Goal: Task Accomplishment & Management: Manage account settings

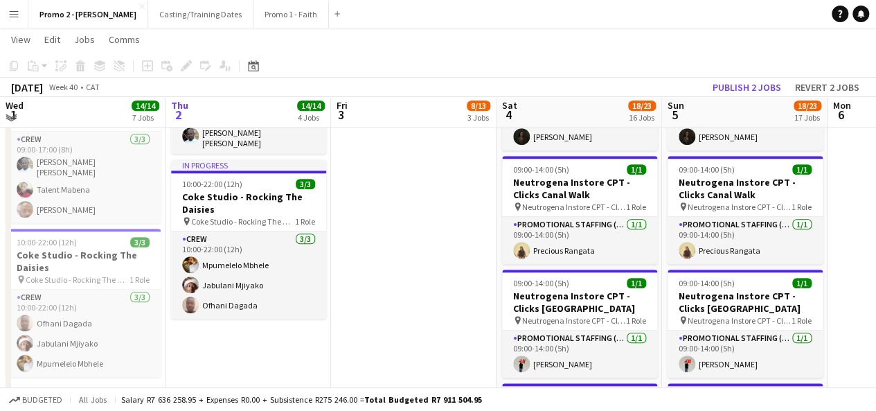
scroll to position [566, 0]
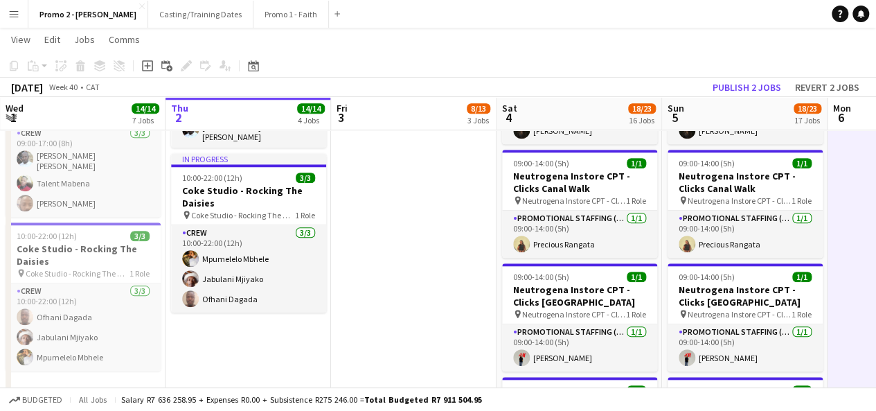
click at [12, 10] on app-icon "Menu" at bounding box center [13, 13] width 11 height 11
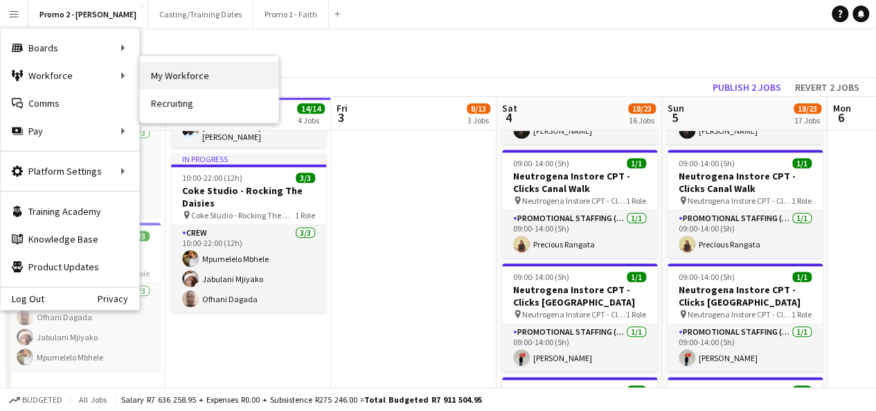
click at [208, 73] on link "My Workforce" at bounding box center [209, 76] width 138 height 28
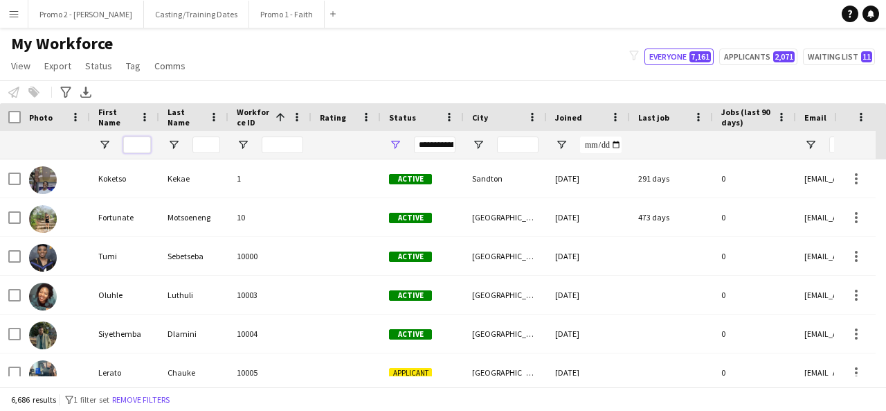
click at [139, 143] on input "First Name Filter Input" at bounding box center [137, 144] width 28 height 17
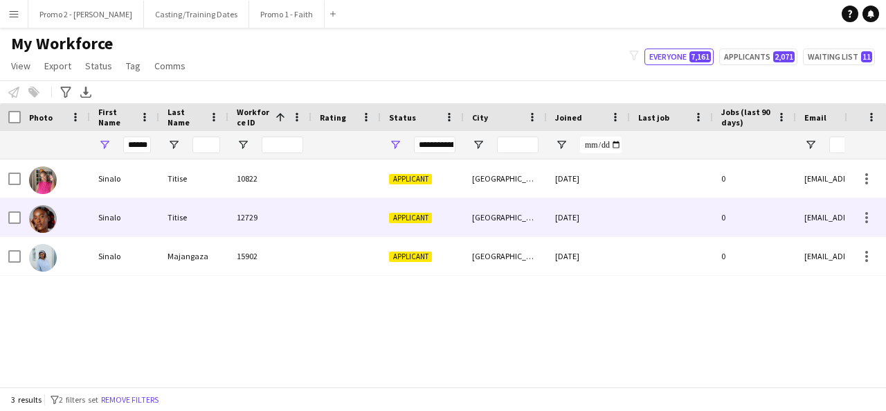
click at [206, 213] on div "Titise" at bounding box center [193, 217] width 69 height 38
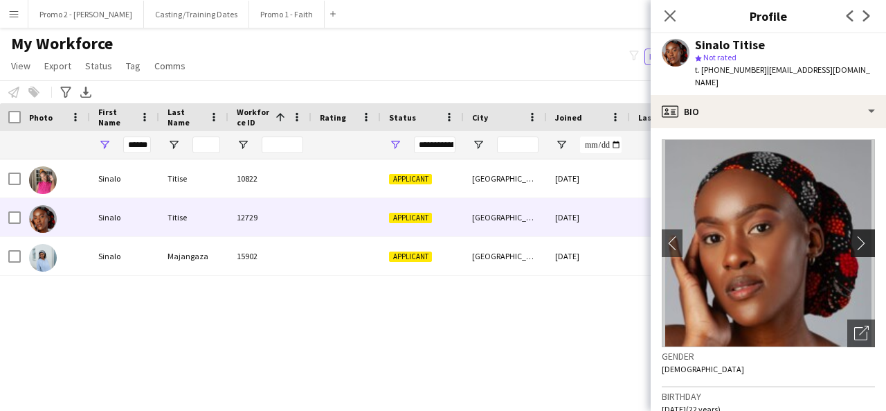
click at [854, 235] on app-icon "chevron-right" at bounding box center [864, 242] width 21 height 15
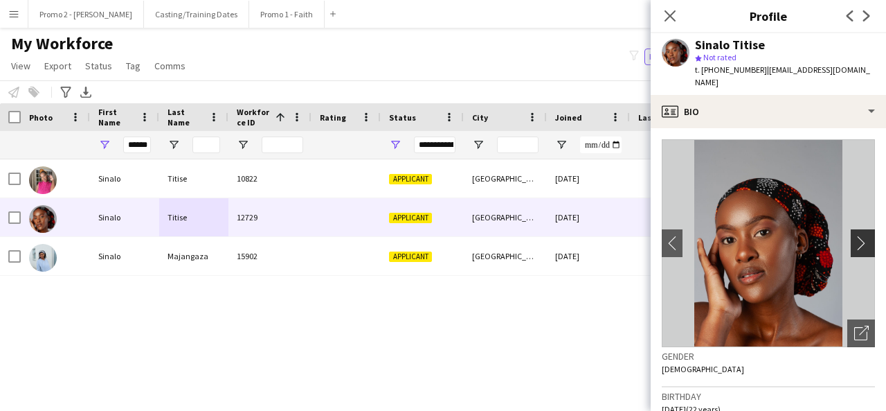
click at [854, 235] on app-icon "chevron-right" at bounding box center [864, 242] width 21 height 15
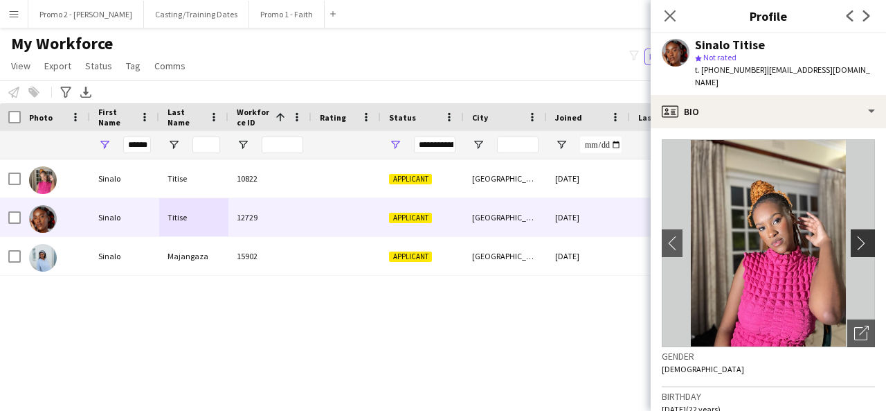
click at [854, 235] on app-icon "chevron-right" at bounding box center [864, 242] width 21 height 15
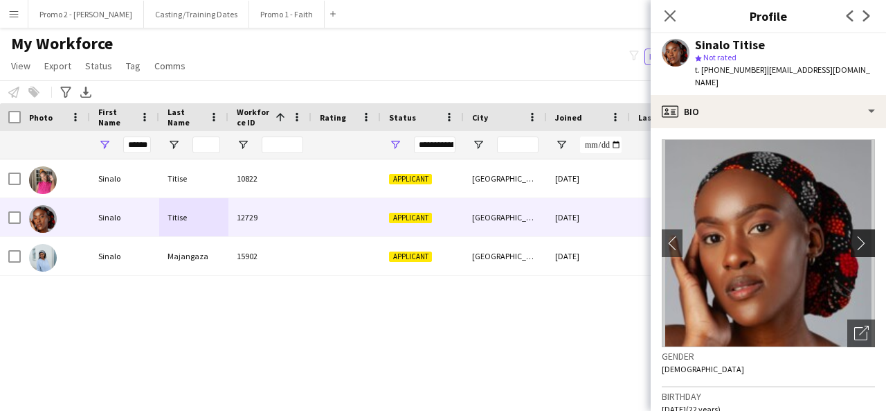
click at [854, 235] on app-icon "chevron-right" at bounding box center [864, 242] width 21 height 15
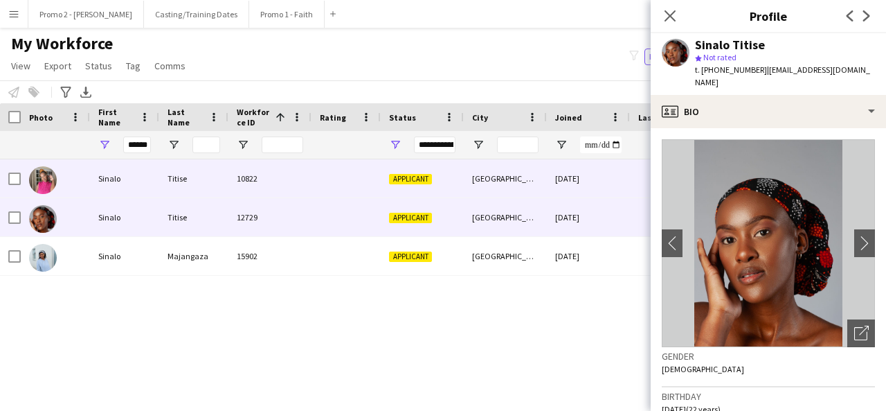
click at [541, 182] on div "[GEOGRAPHIC_DATA]" at bounding box center [505, 178] width 83 height 38
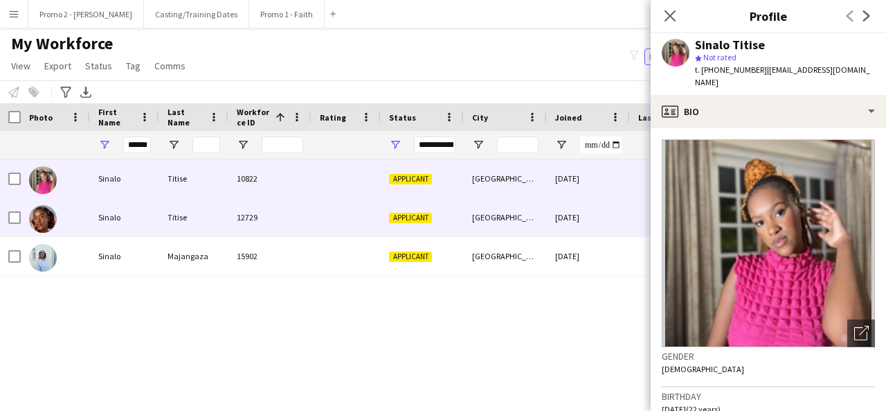
click at [587, 204] on div "28-05-2025" at bounding box center [588, 217] width 83 height 38
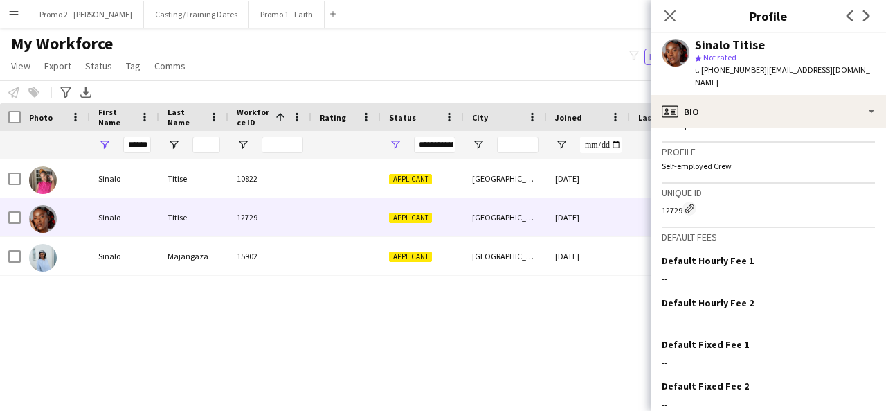
scroll to position [606, 0]
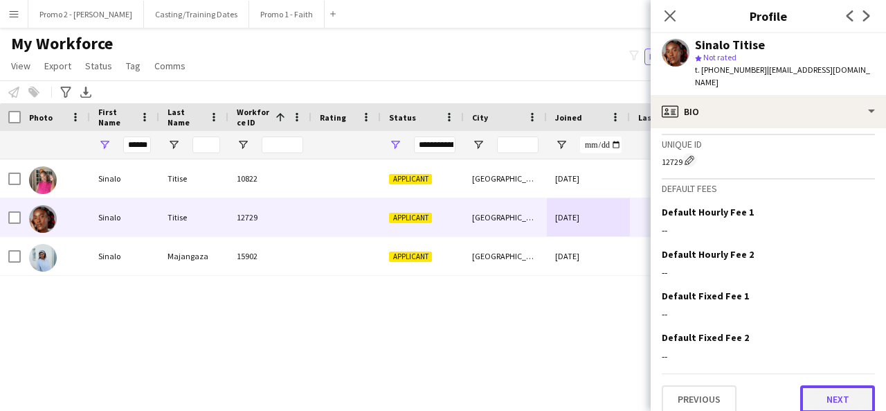
click at [829, 386] on button "Next" at bounding box center [837, 399] width 75 height 28
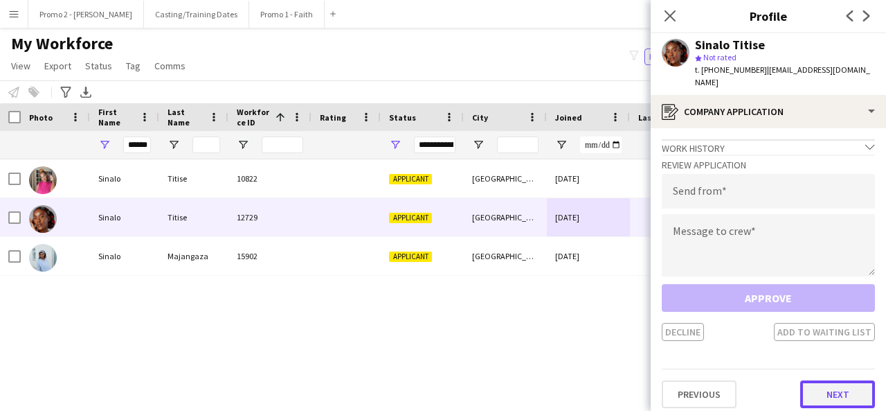
click at [836, 380] on button "Next" at bounding box center [837, 394] width 75 height 28
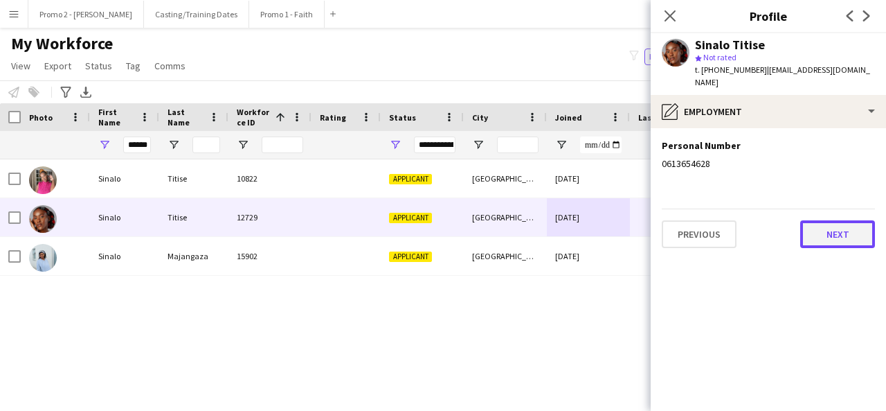
click at [863, 220] on button "Next" at bounding box center [837, 234] width 75 height 28
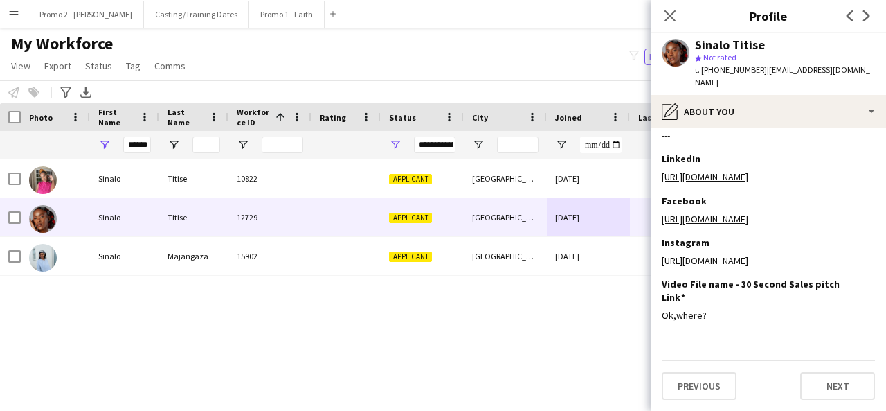
scroll to position [338, 0]
click at [840, 386] on button "Next" at bounding box center [837, 386] width 75 height 28
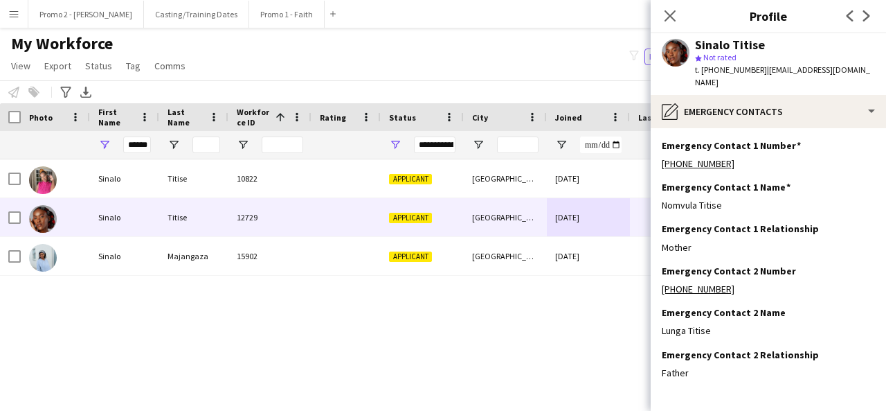
scroll to position [44, 0]
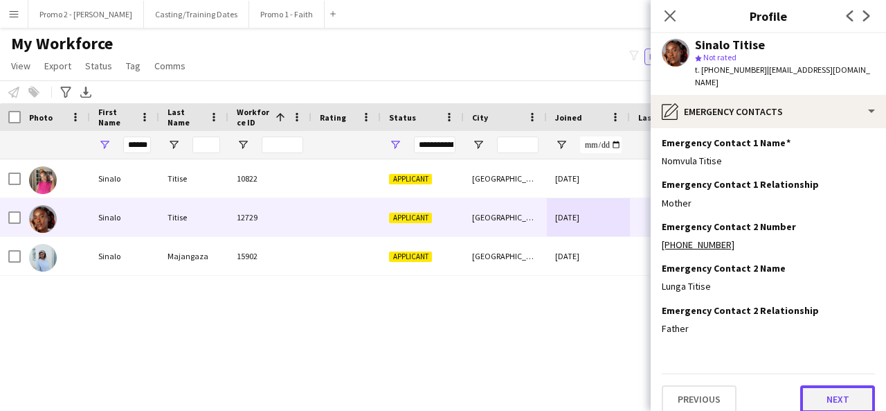
click at [826, 386] on button "Next" at bounding box center [837, 399] width 75 height 28
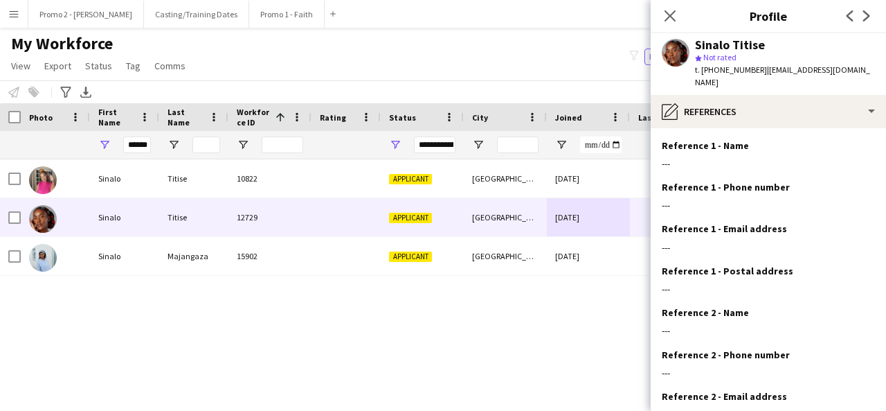
scroll to position [127, 0]
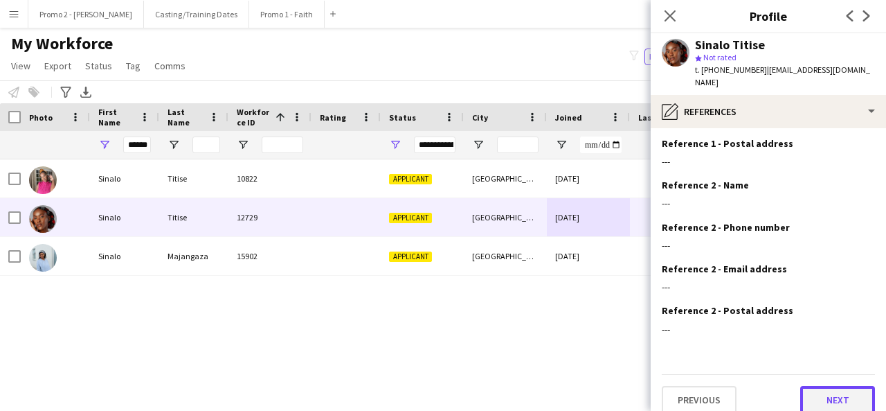
click at [846, 386] on button "Next" at bounding box center [837, 400] width 75 height 28
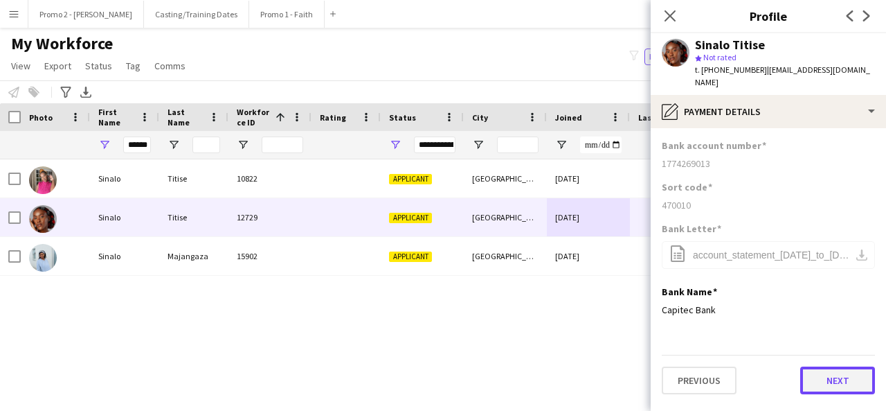
click at [835, 366] on button "Next" at bounding box center [837, 380] width 75 height 28
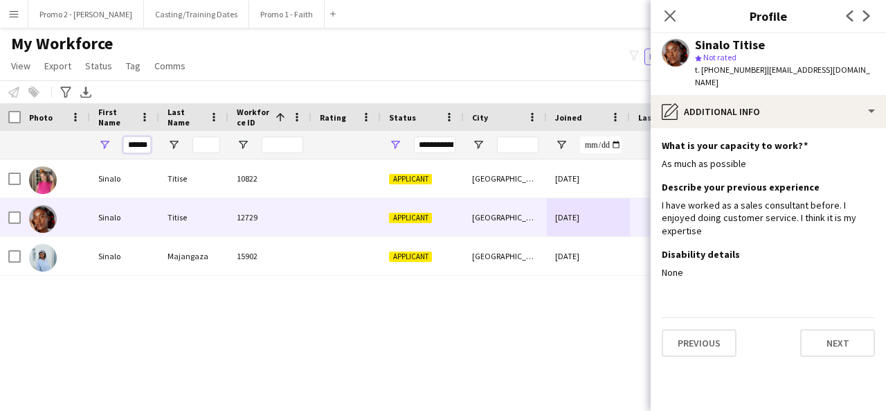
drag, startPoint x: 123, startPoint y: 144, endPoint x: 418, endPoint y: 139, distance: 295.0
click at [418, 139] on div "**********" at bounding box center [740, 145] width 1480 height 28
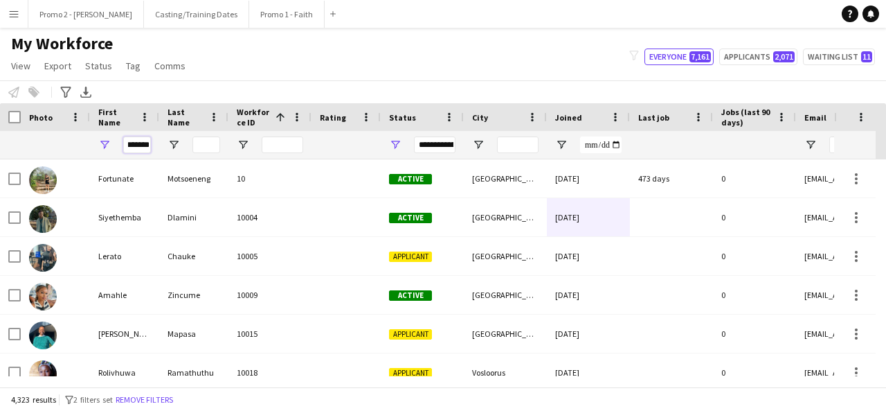
scroll to position [0, 3]
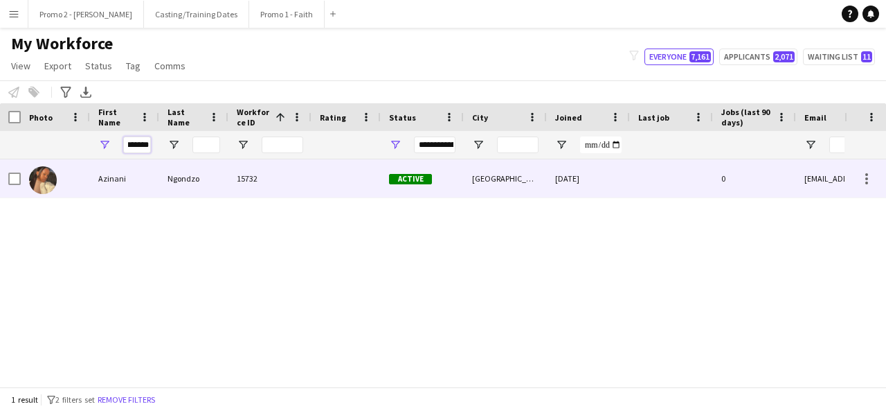
type input "*******"
click at [472, 188] on div "[GEOGRAPHIC_DATA]" at bounding box center [505, 178] width 83 height 38
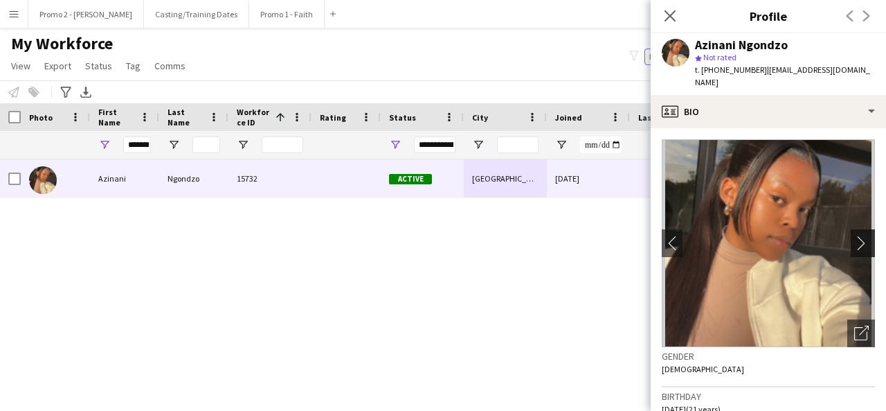
click at [854, 235] on app-icon "chevron-right" at bounding box center [864, 242] width 21 height 15
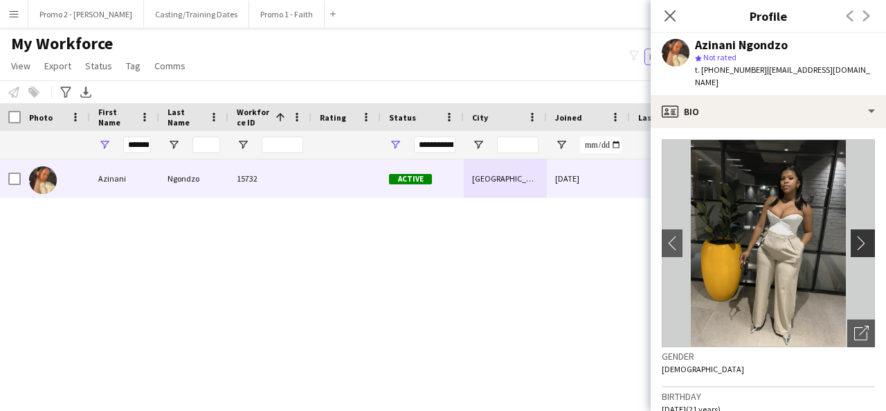
click at [854, 235] on app-icon "chevron-right" at bounding box center [864, 242] width 21 height 15
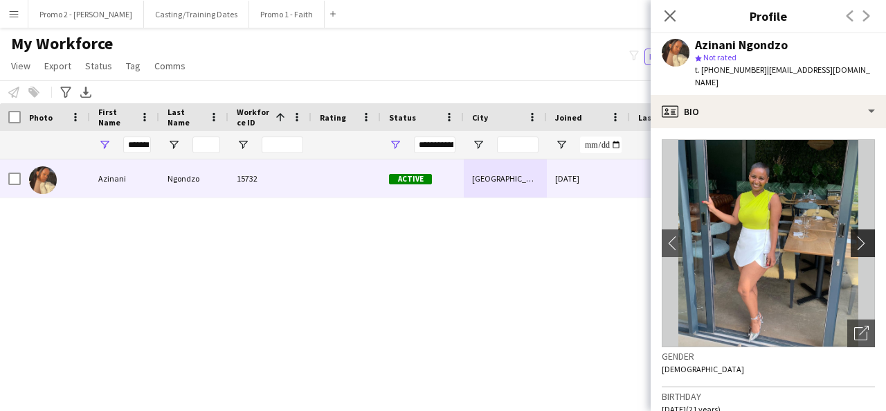
click at [854, 235] on app-icon "chevron-right" at bounding box center [864, 242] width 21 height 15
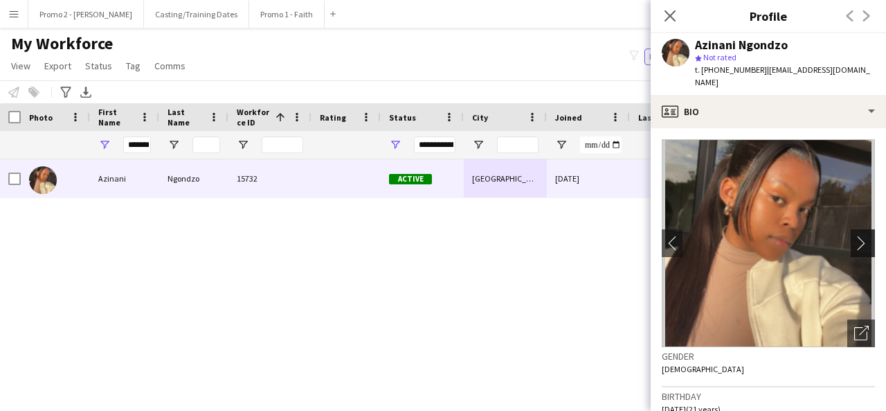
click at [854, 235] on app-icon "chevron-right" at bounding box center [864, 242] width 21 height 15
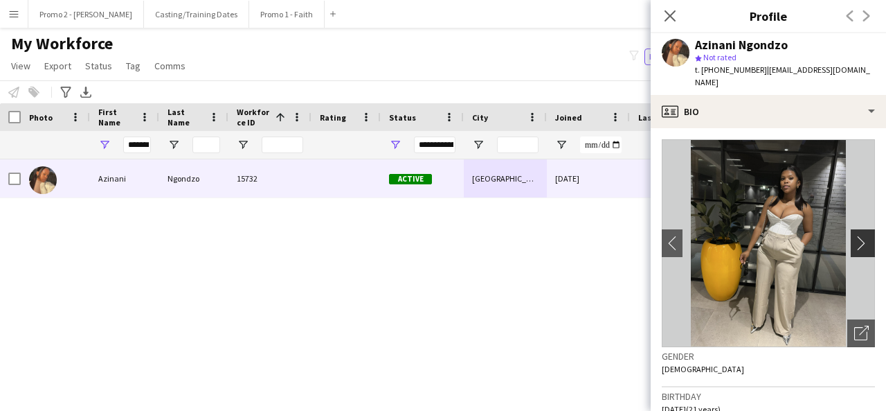
click at [854, 235] on app-icon "chevron-right" at bounding box center [864, 242] width 21 height 15
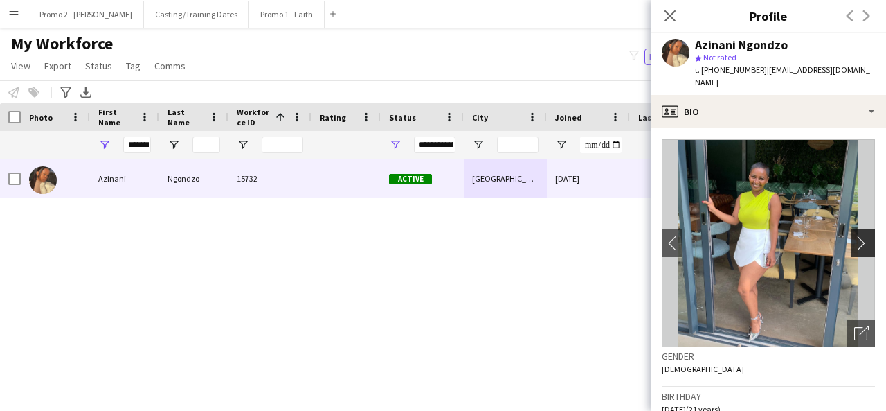
click at [854, 235] on app-icon "chevron-right" at bounding box center [864, 242] width 21 height 15
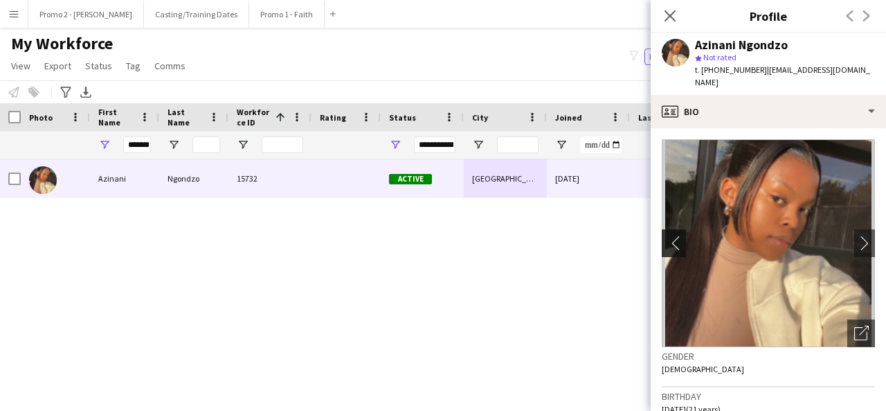
click at [680, 235] on app-icon "chevron-left" at bounding box center [672, 242] width 21 height 15
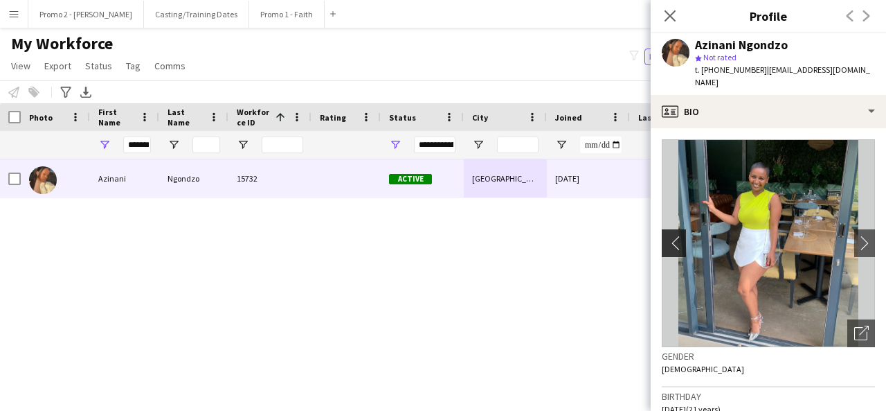
click at [672, 235] on app-icon "chevron-left" at bounding box center [672, 242] width 21 height 15
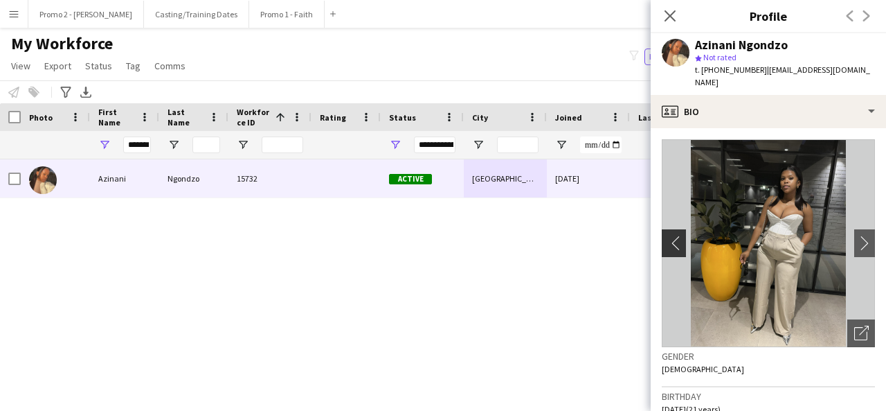
click at [672, 235] on app-icon "chevron-left" at bounding box center [672, 242] width 21 height 15
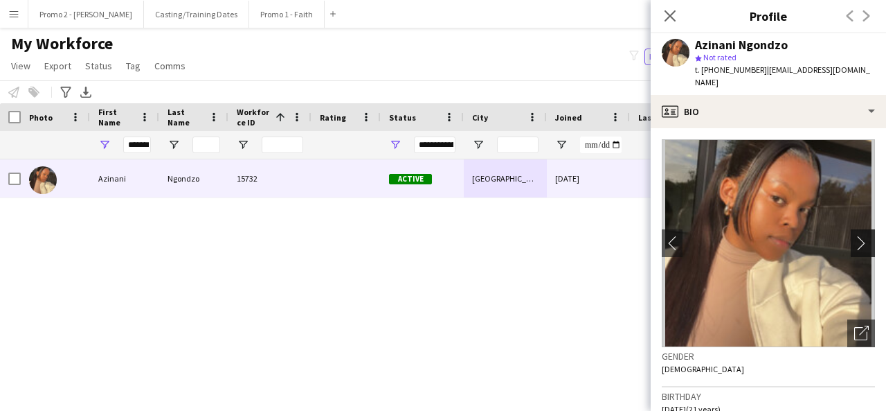
click at [854, 235] on app-icon "chevron-right" at bounding box center [864, 242] width 21 height 15
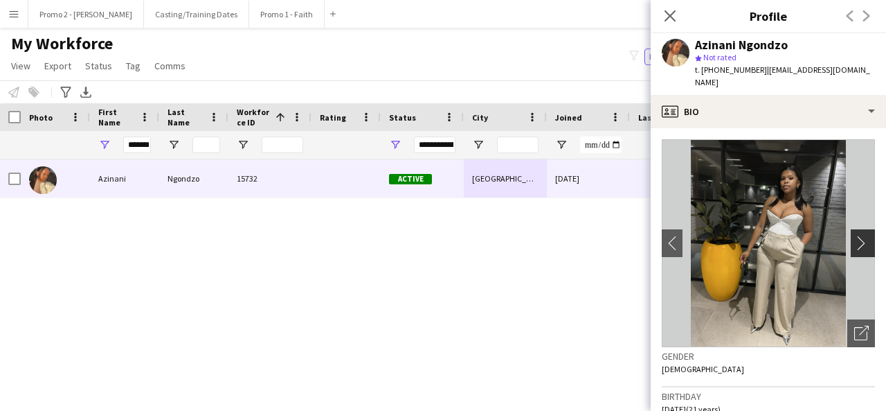
click at [854, 235] on app-icon "chevron-right" at bounding box center [864, 242] width 21 height 15
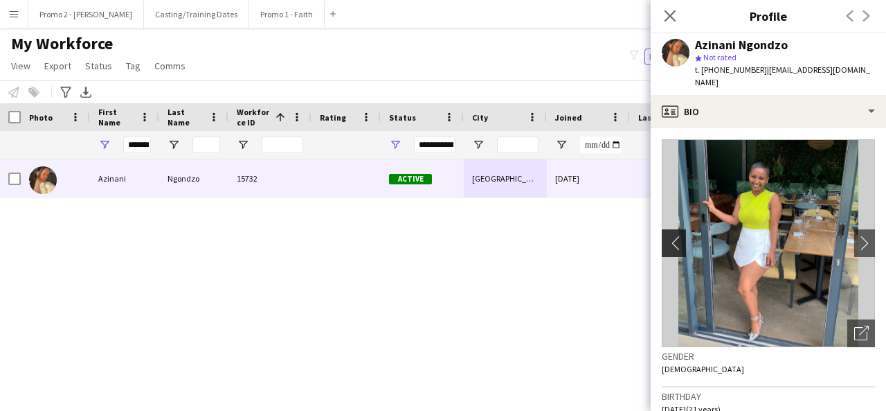
click at [677, 235] on app-icon "chevron-left" at bounding box center [672, 242] width 21 height 15
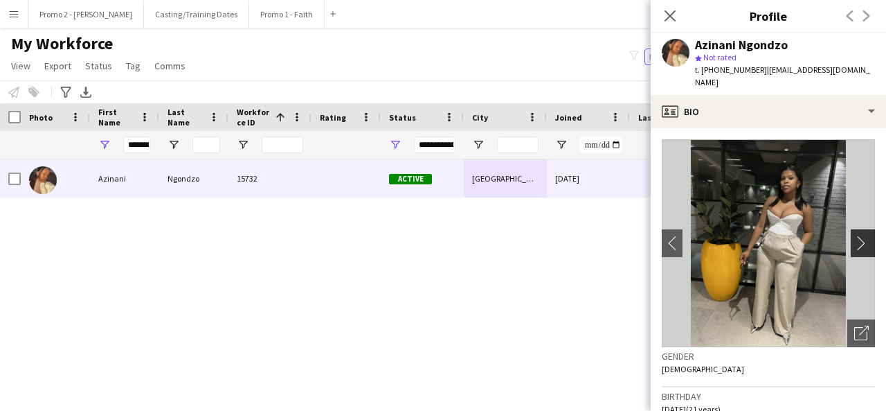
click at [857, 229] on button "chevron-right" at bounding box center [865, 243] width 28 height 28
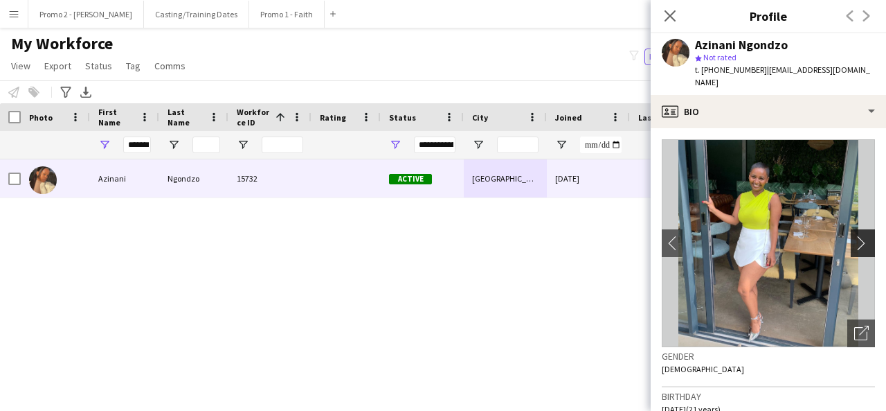
click at [857, 229] on button "chevron-right" at bounding box center [865, 243] width 28 height 28
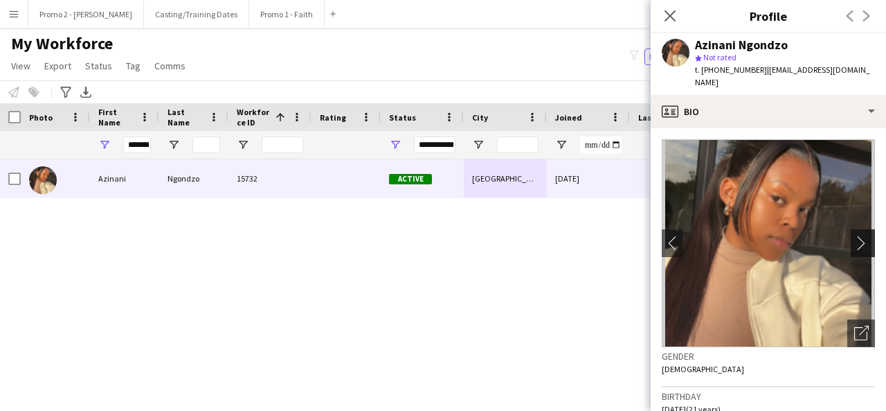
click at [857, 229] on button "chevron-right" at bounding box center [865, 243] width 28 height 28
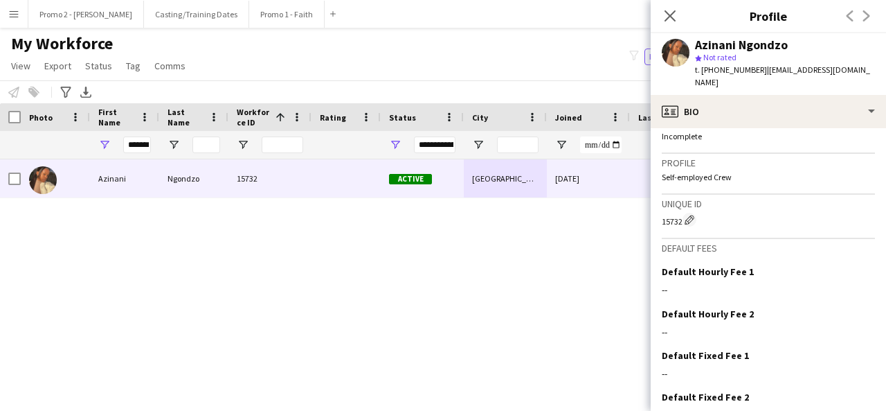
scroll to position [633, 0]
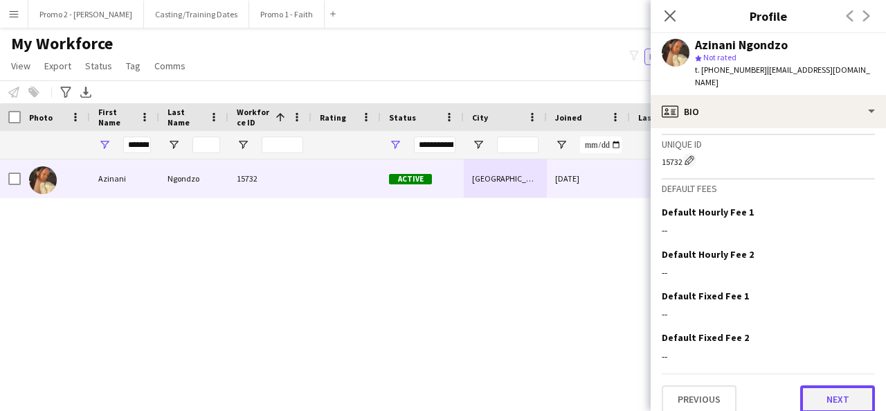
click at [852, 386] on button "Next" at bounding box center [837, 399] width 75 height 28
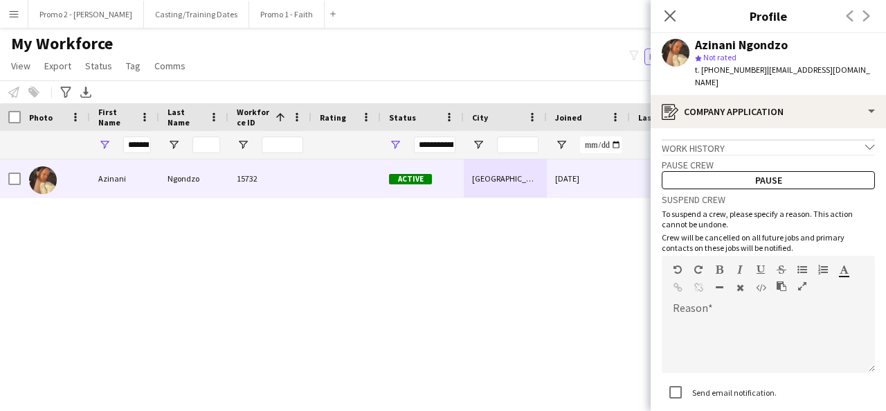
scroll to position [85, 0]
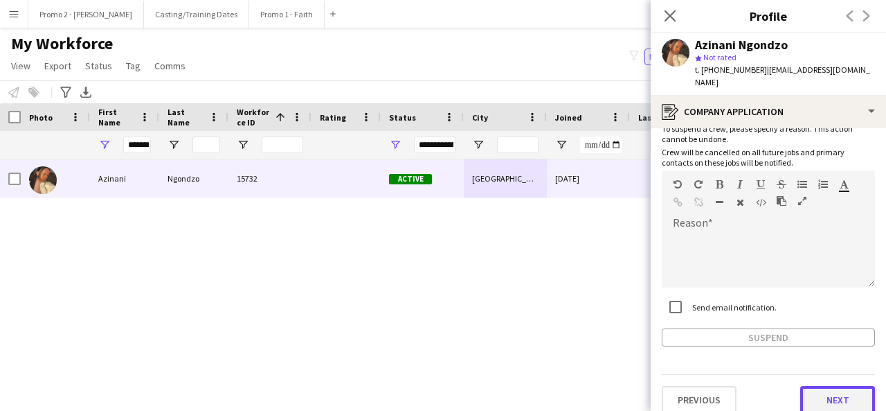
click at [824, 386] on button "Next" at bounding box center [837, 400] width 75 height 28
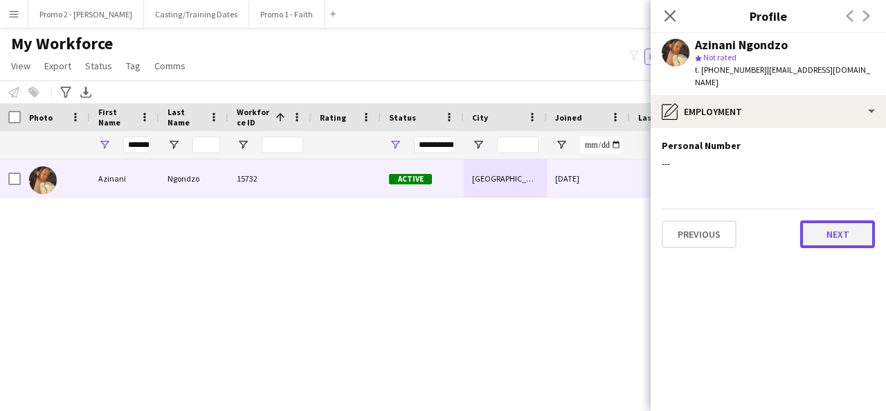
click at [835, 229] on button "Next" at bounding box center [837, 234] width 75 height 28
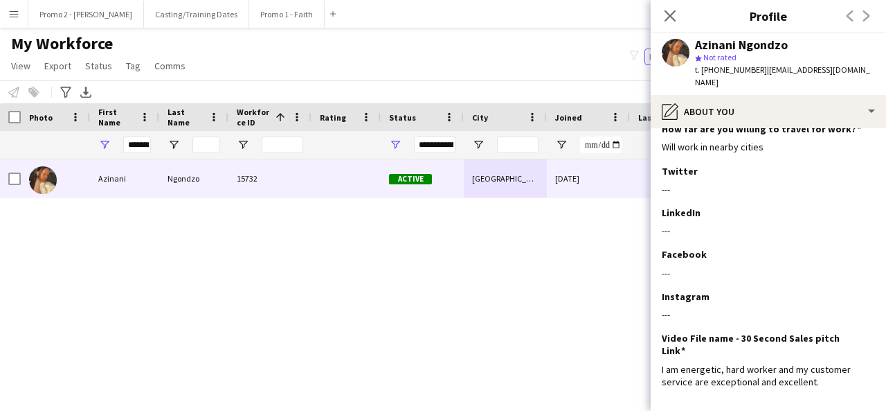
scroll to position [300, 0]
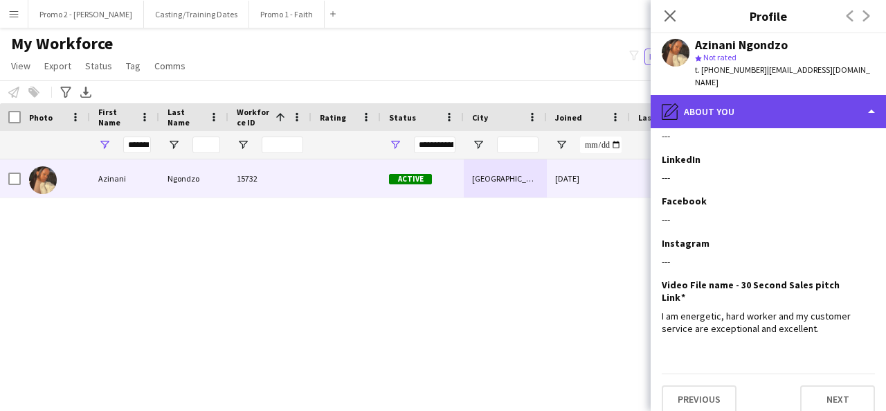
click at [744, 95] on div "pencil4 About you" at bounding box center [768, 111] width 235 height 33
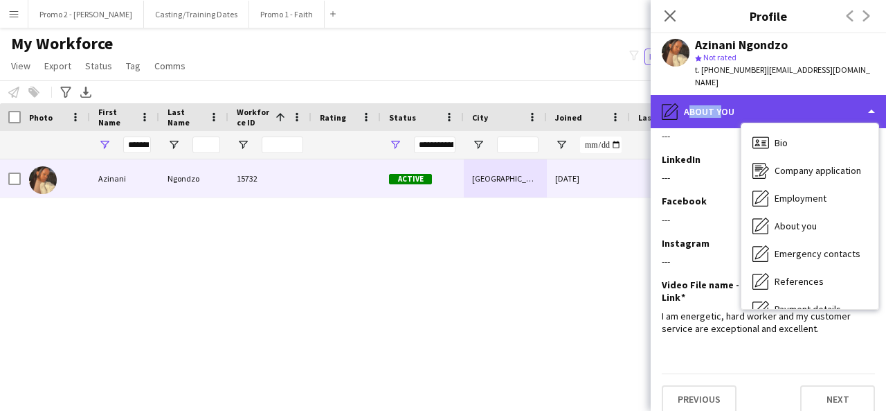
click at [744, 95] on div "pencil4 About you" at bounding box center [768, 111] width 235 height 33
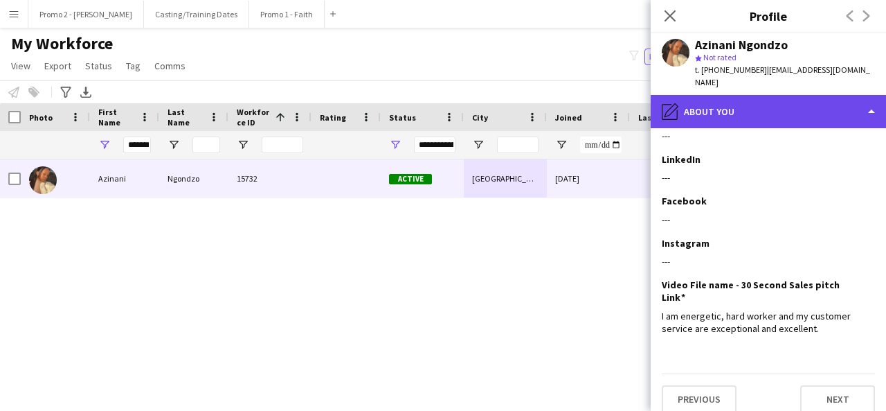
click at [747, 99] on div "pencil4 About you" at bounding box center [768, 111] width 235 height 33
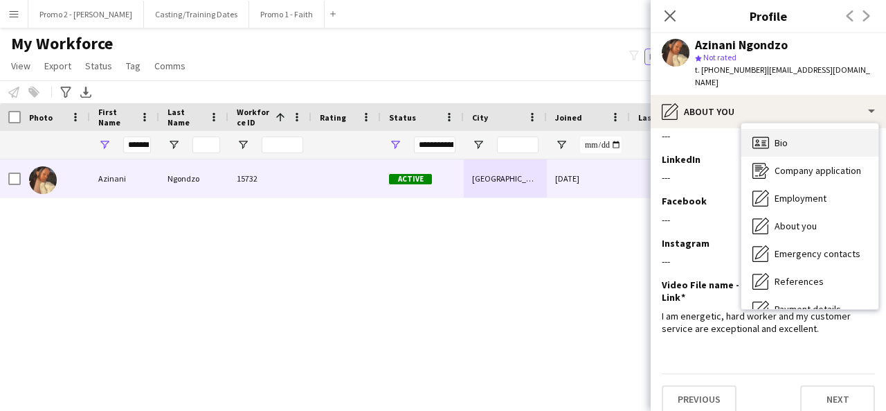
click at [794, 141] on div "Bio Bio" at bounding box center [809, 143] width 137 height 28
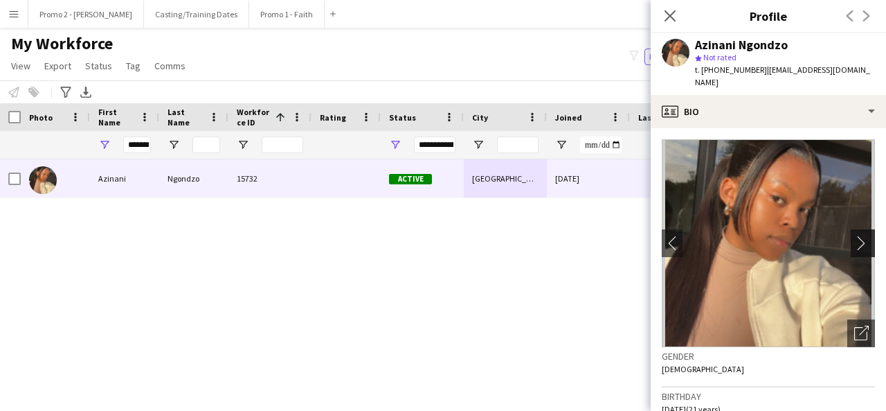
click at [855, 235] on app-icon "chevron-right" at bounding box center [864, 242] width 21 height 15
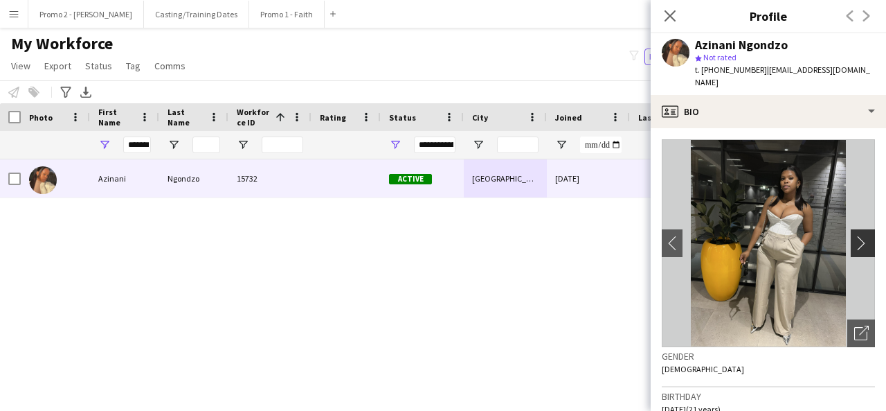
click at [855, 235] on app-icon "chevron-right" at bounding box center [864, 242] width 21 height 15
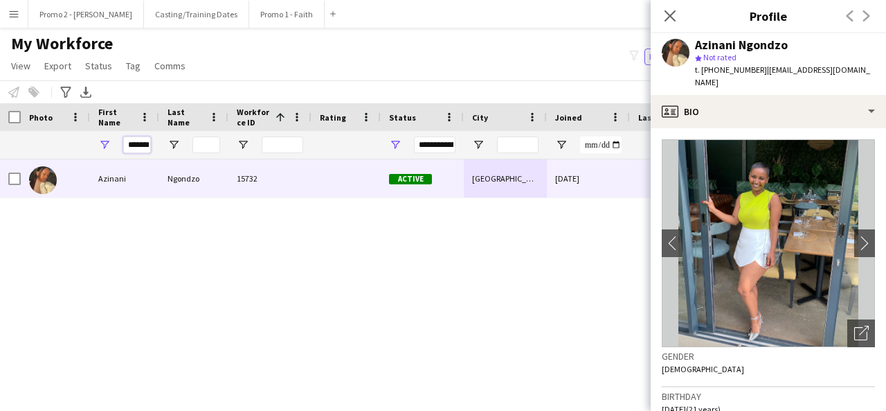
scroll to position [0, 3]
drag, startPoint x: 126, startPoint y: 147, endPoint x: 384, endPoint y: 135, distance: 257.8
click at [384, 135] on div "**********" at bounding box center [740, 145] width 1480 height 28
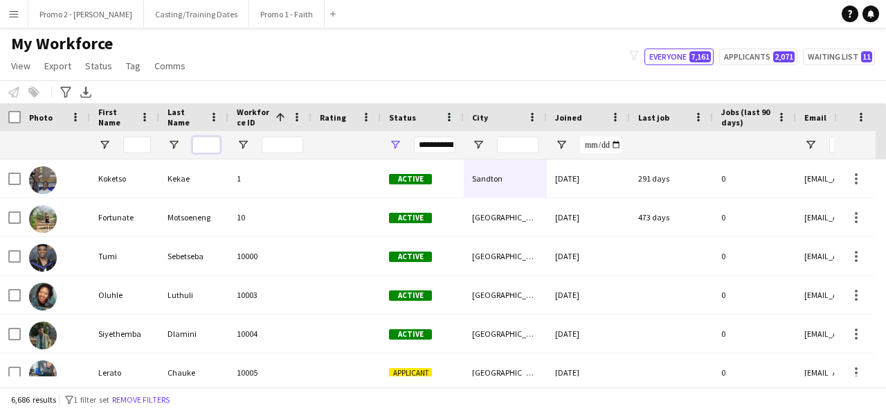
click at [213, 139] on input "Last Name Filter Input" at bounding box center [206, 144] width 28 height 17
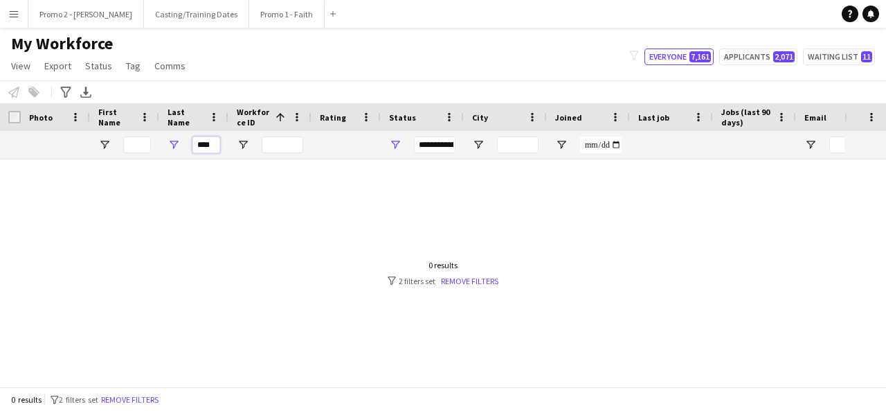
type input "****"
click at [449, 143] on div "**********" at bounding box center [435, 144] width 42 height 17
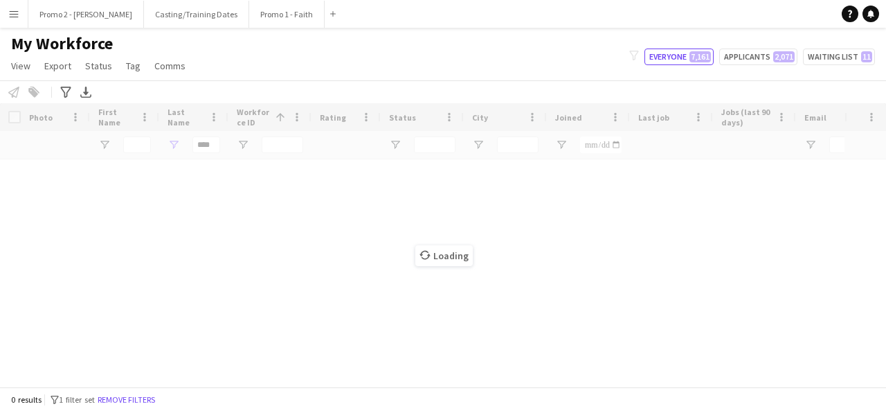
click at [600, 319] on div "Loading" at bounding box center [443, 244] width 886 height 283
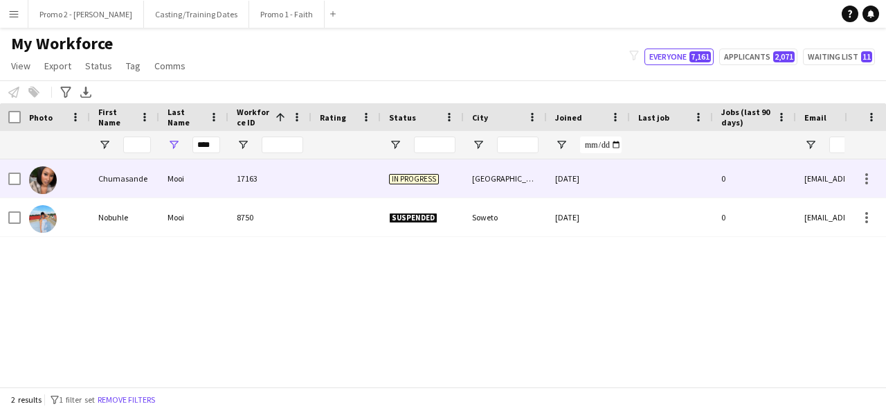
click at [429, 189] on div "In progress" at bounding box center [422, 178] width 83 height 38
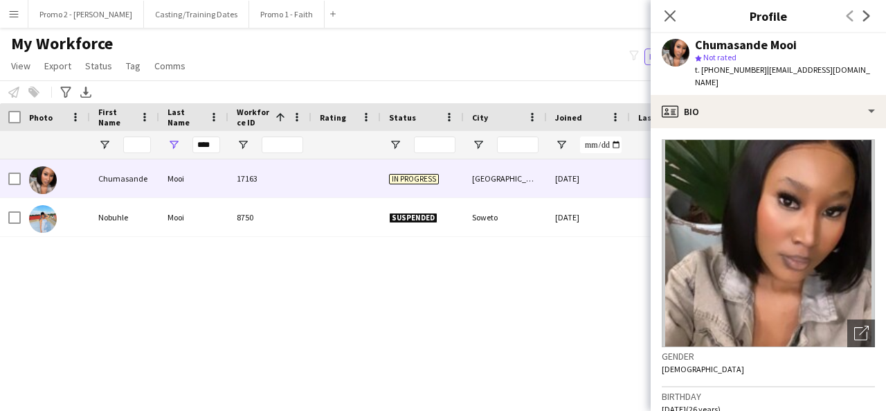
scroll to position [638, 0]
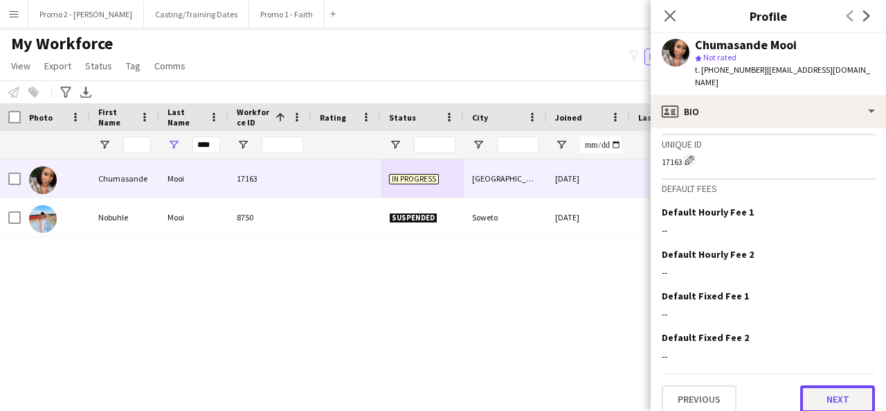
click at [816, 385] on button "Next" at bounding box center [837, 399] width 75 height 28
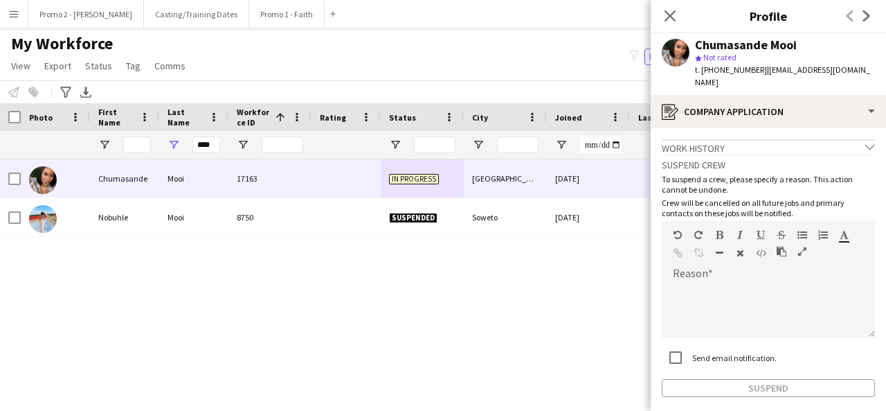
scroll to position [51, 0]
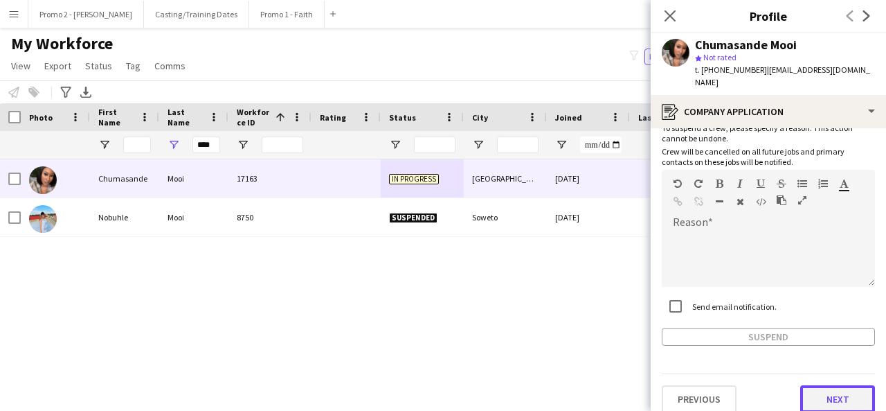
click at [832, 386] on button "Next" at bounding box center [837, 399] width 75 height 28
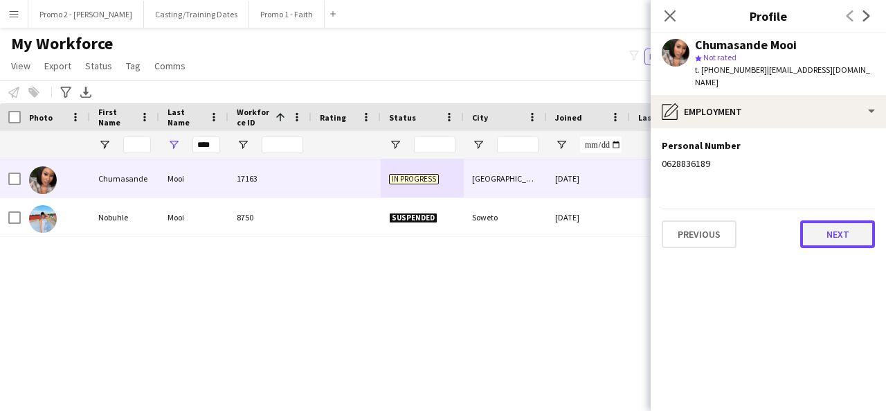
click at [856, 232] on button "Next" at bounding box center [837, 234] width 75 height 28
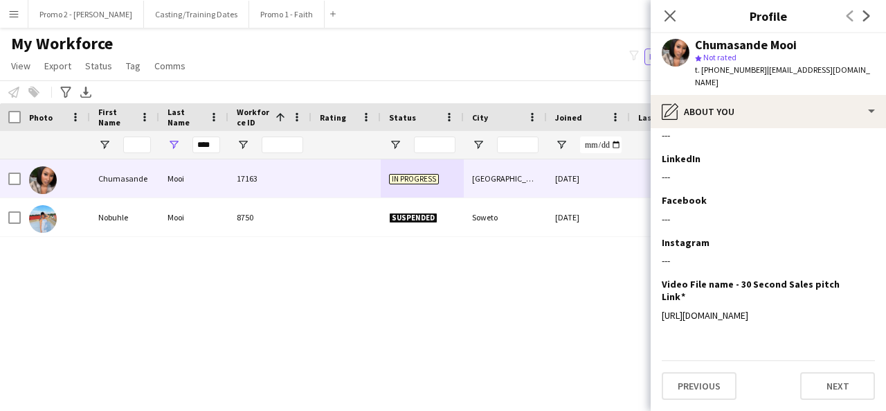
scroll to position [274, 0]
click at [821, 377] on button "Next" at bounding box center [837, 386] width 75 height 28
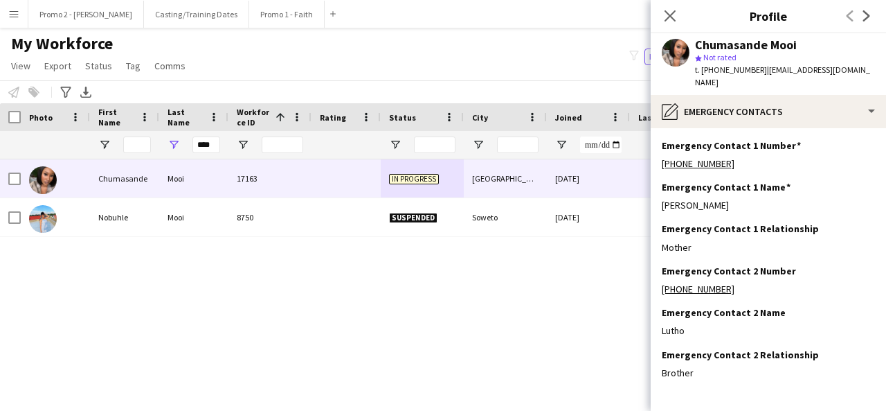
scroll to position [44, 0]
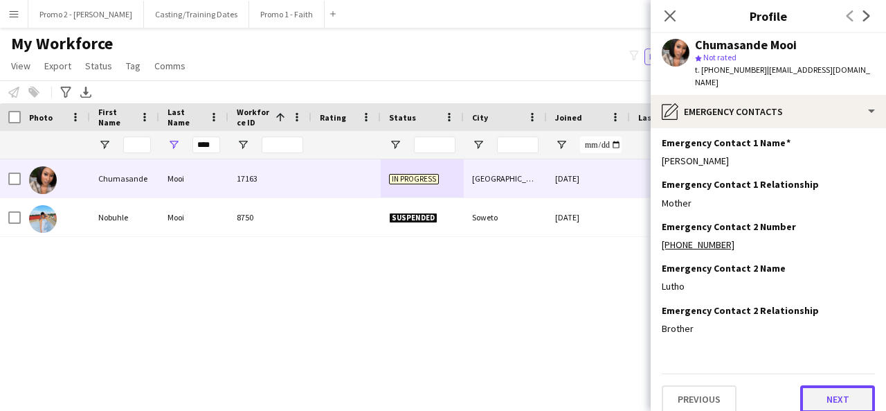
click at [838, 386] on button "Next" at bounding box center [837, 399] width 75 height 28
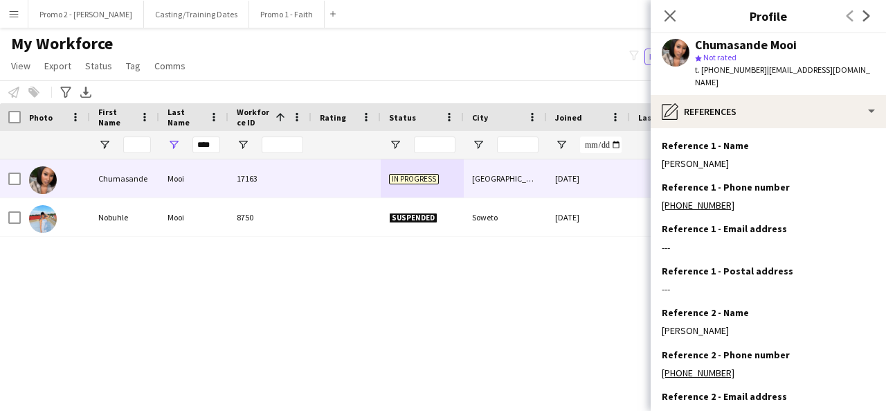
scroll to position [127, 0]
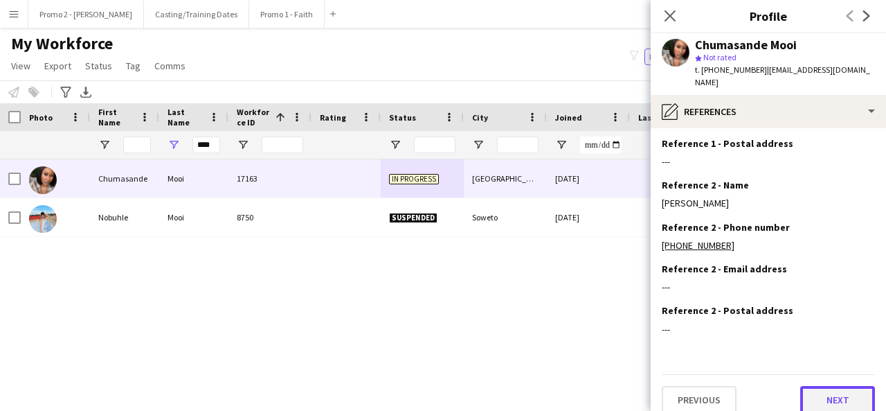
click at [826, 386] on button "Next" at bounding box center [837, 400] width 75 height 28
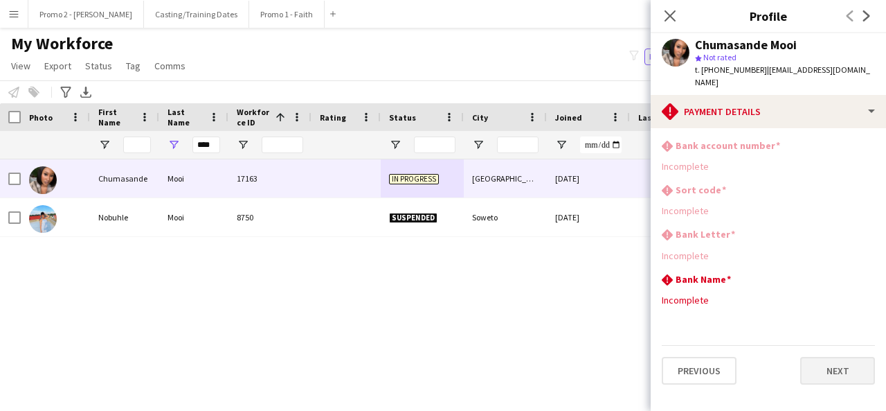
scroll to position [0, 0]
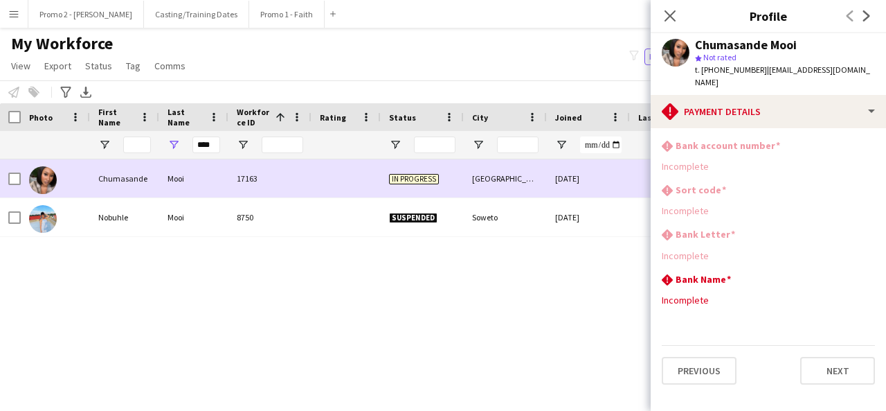
click at [170, 189] on div "Mooi" at bounding box center [193, 178] width 69 height 38
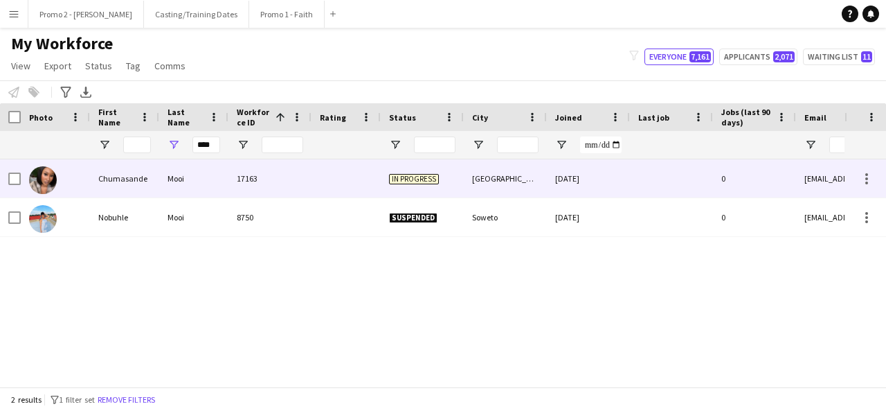
click at [170, 189] on div "Mooi" at bounding box center [193, 178] width 69 height 38
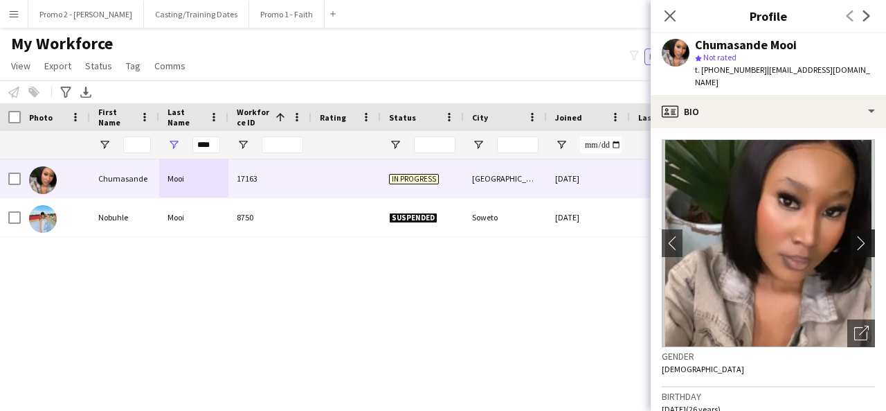
click at [854, 235] on app-icon "chevron-right" at bounding box center [864, 242] width 21 height 15
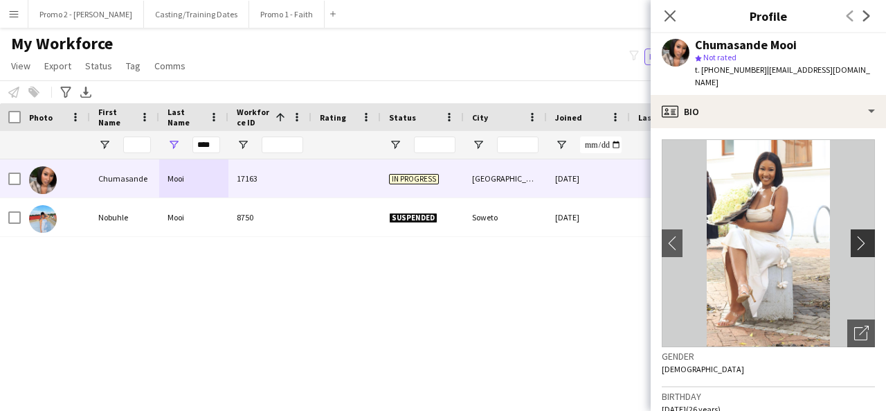
click at [854, 235] on app-icon "chevron-right" at bounding box center [864, 242] width 21 height 15
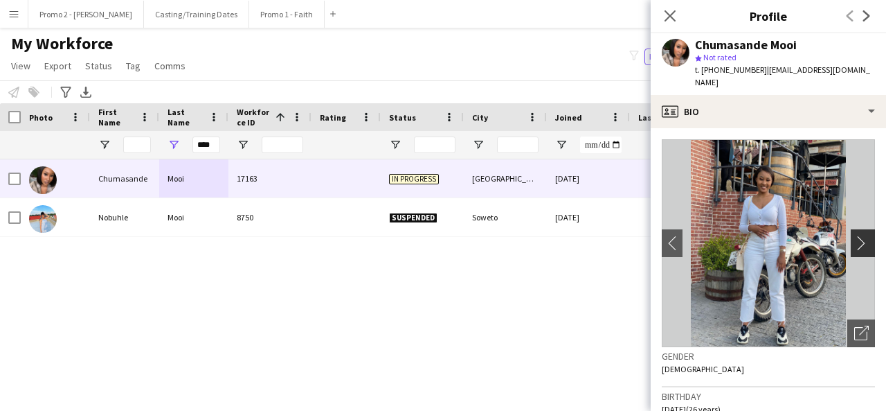
click at [854, 235] on app-icon "chevron-right" at bounding box center [864, 242] width 21 height 15
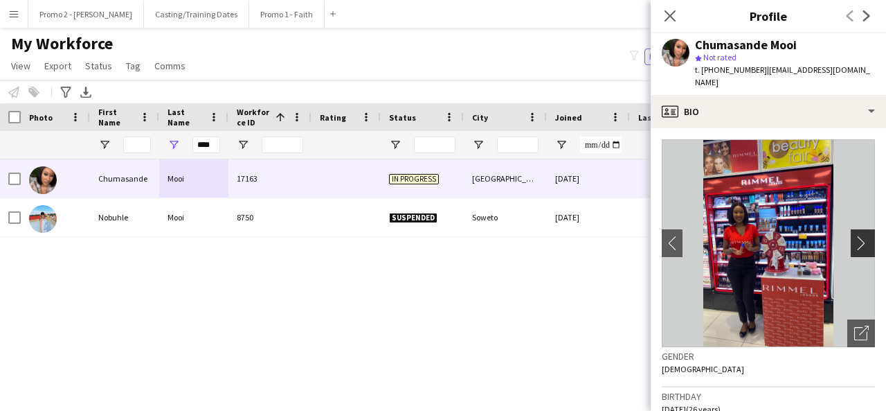
click at [854, 235] on app-icon "chevron-right" at bounding box center [864, 242] width 21 height 15
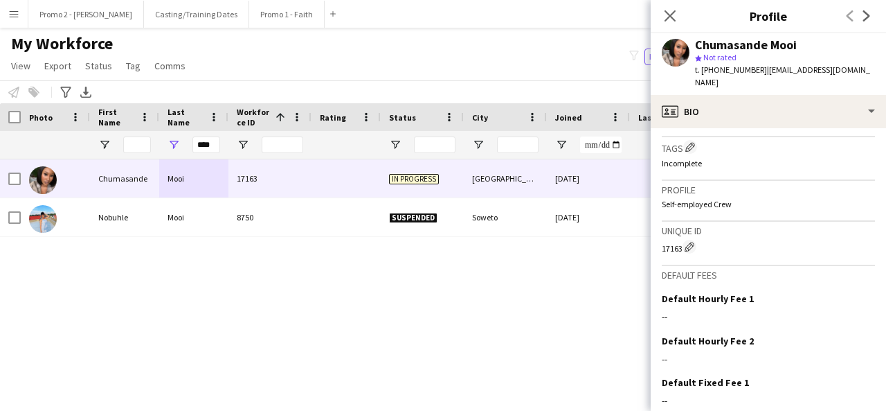
scroll to position [638, 0]
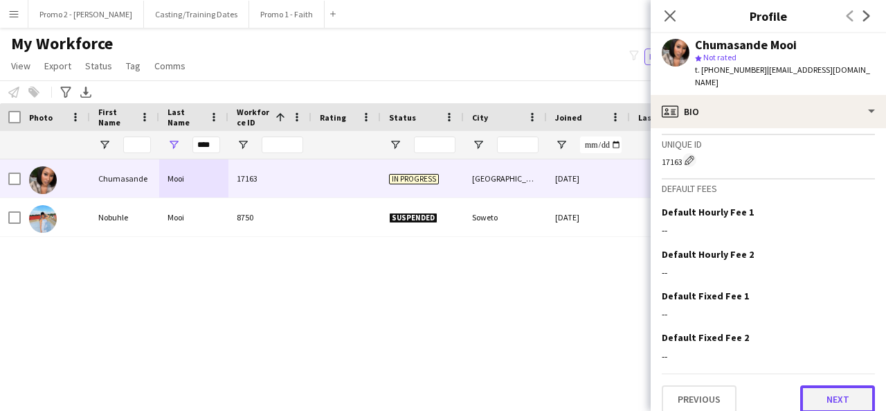
click at [836, 386] on button "Next" at bounding box center [837, 399] width 75 height 28
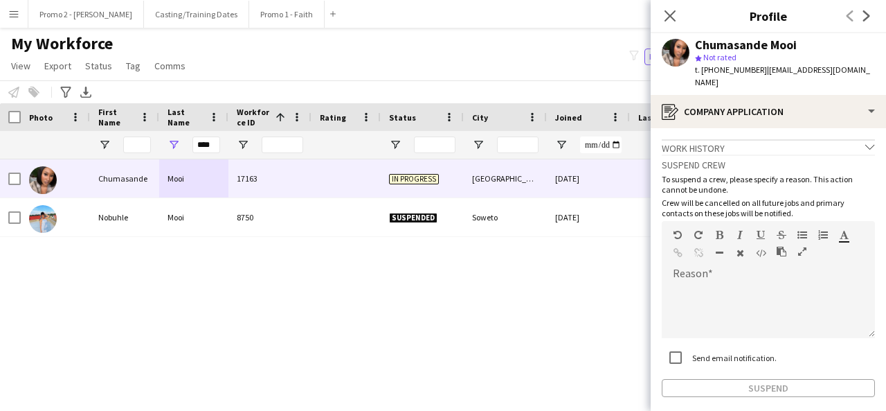
scroll to position [51, 0]
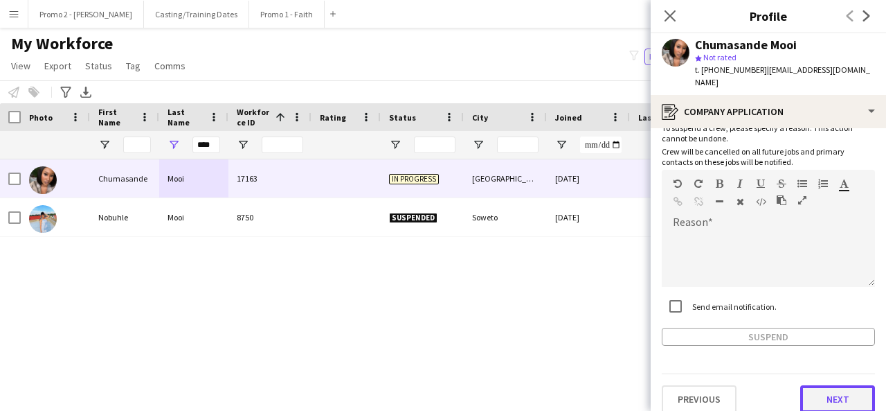
drag, startPoint x: 808, startPoint y: 398, endPoint x: 825, endPoint y: 393, distance: 18.2
click at [825, 386] on button "Next" at bounding box center [837, 399] width 75 height 28
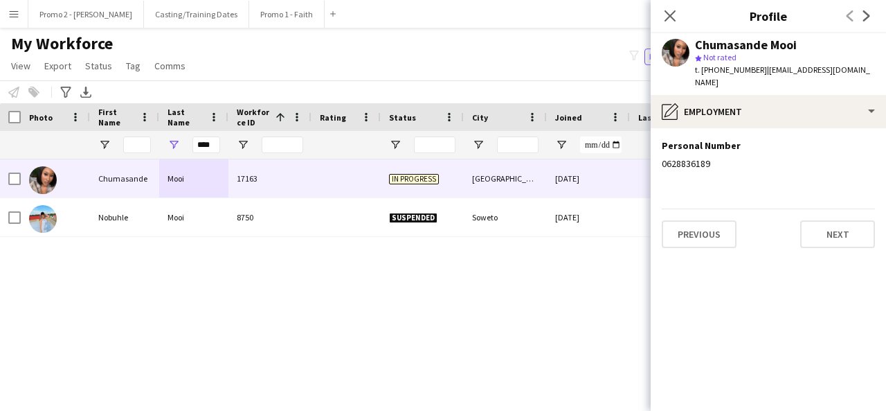
click at [825, 386] on app-section-data-types "Personal Number Edit this field 0628836189 Previous Next" at bounding box center [768, 269] width 235 height 282
click at [850, 225] on button "Next" at bounding box center [837, 234] width 75 height 28
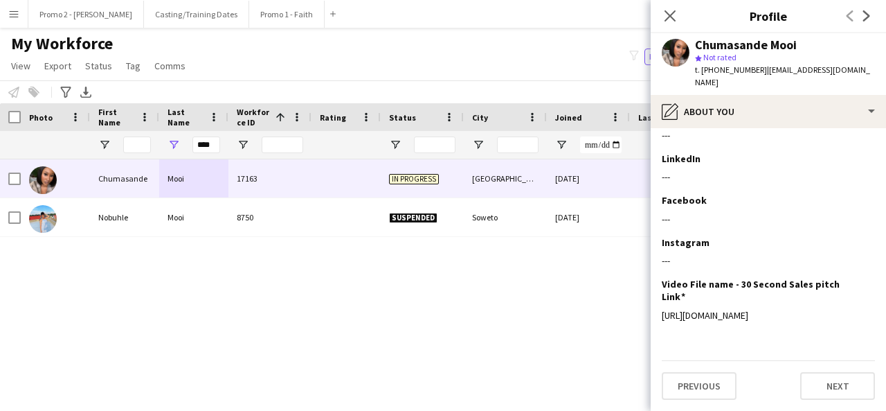
scroll to position [274, 0]
click at [820, 386] on button "Next" at bounding box center [837, 386] width 75 height 28
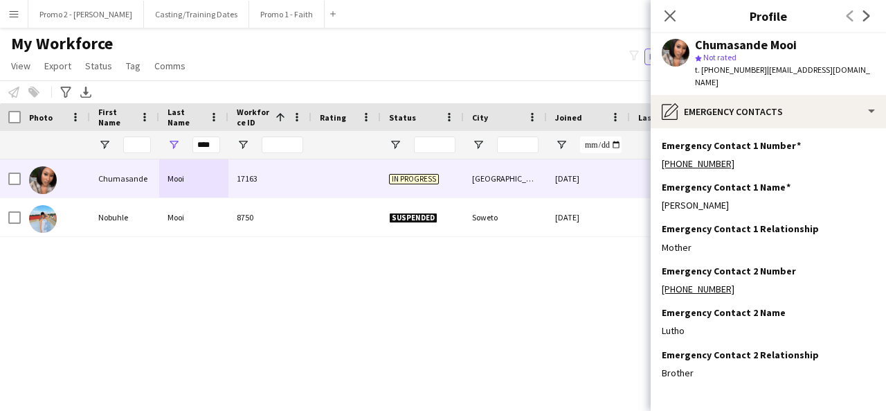
scroll to position [44, 0]
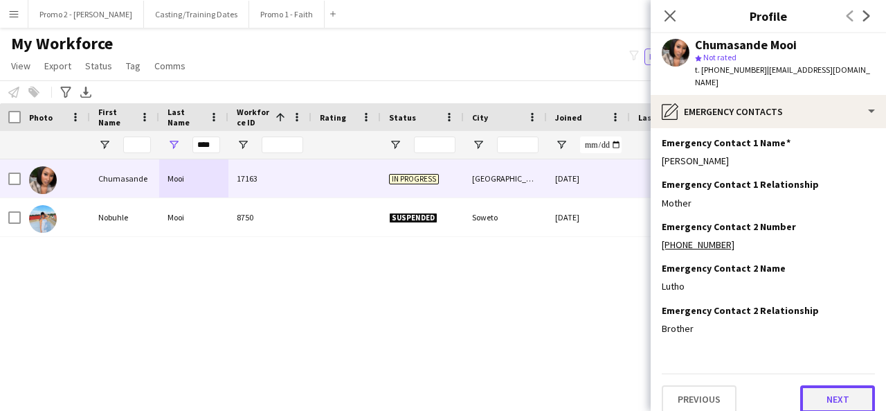
click at [837, 386] on button "Next" at bounding box center [837, 399] width 75 height 28
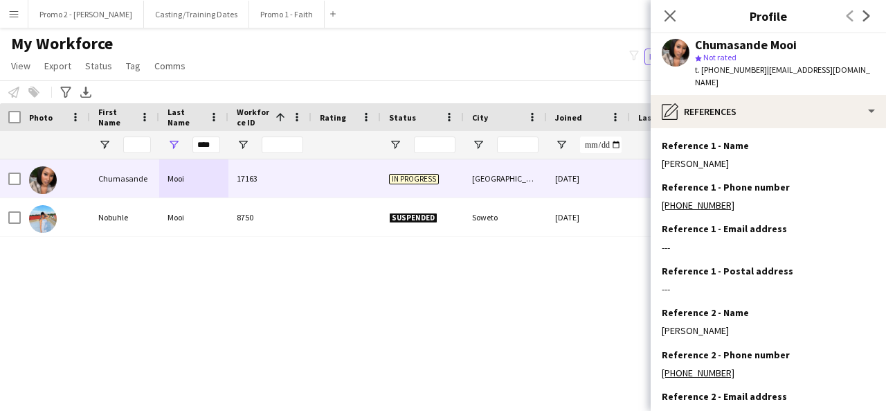
scroll to position [127, 0]
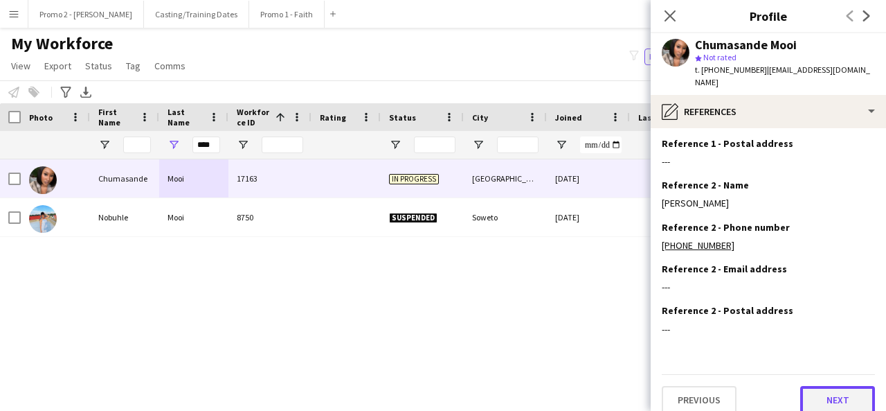
click at [830, 386] on button "Next" at bounding box center [837, 400] width 75 height 28
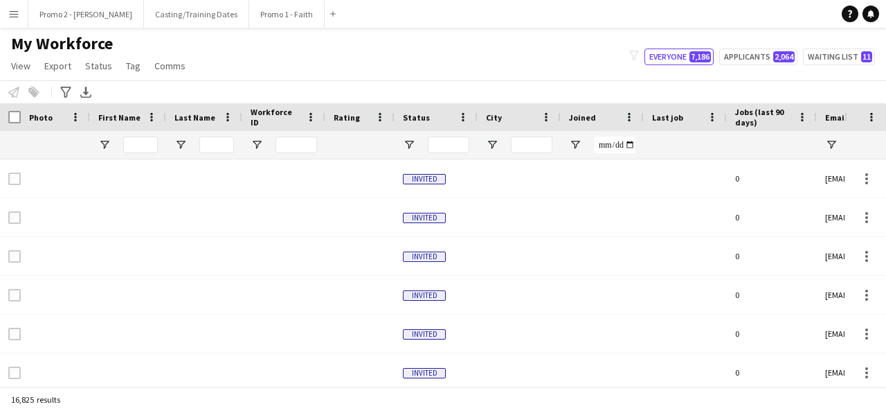
type input "****"
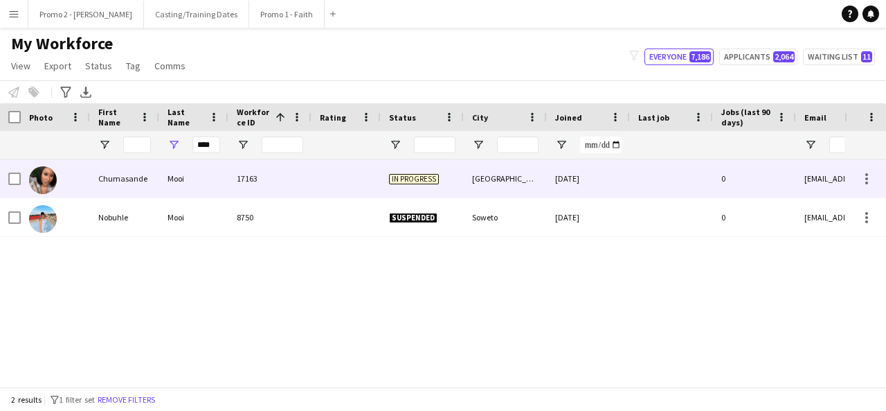
click at [278, 168] on div "17163" at bounding box center [269, 178] width 83 height 38
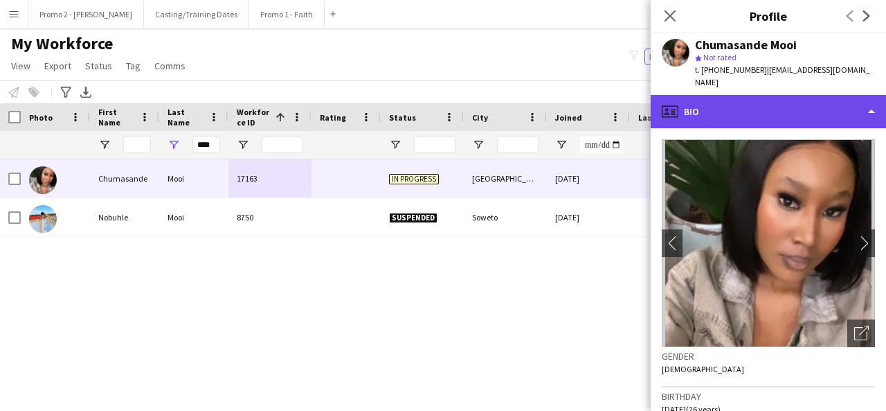
click at [721, 95] on div "profile Bio" at bounding box center [768, 111] width 235 height 33
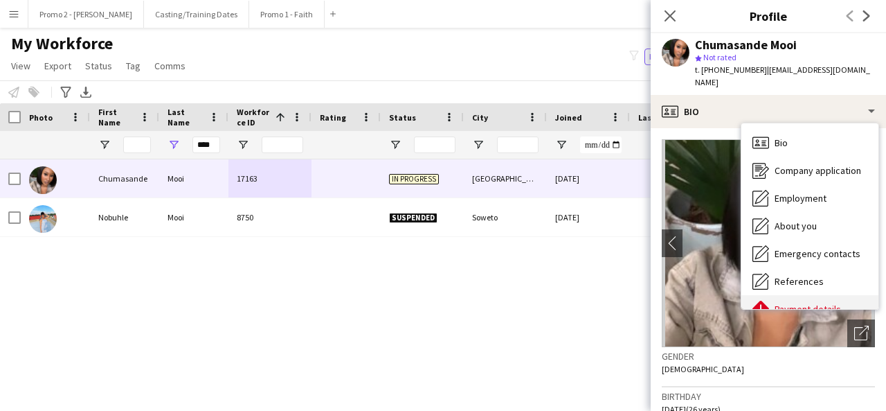
click at [789, 295] on div "Payment details Payment details" at bounding box center [809, 309] width 137 height 28
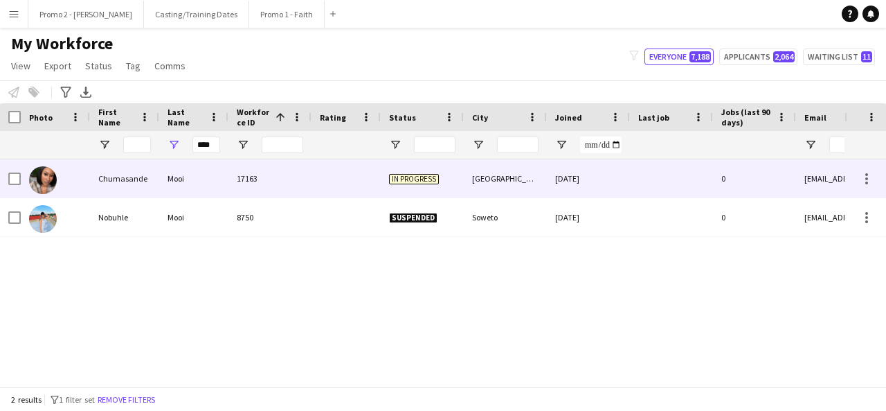
click at [226, 192] on div "Mooi" at bounding box center [193, 178] width 69 height 38
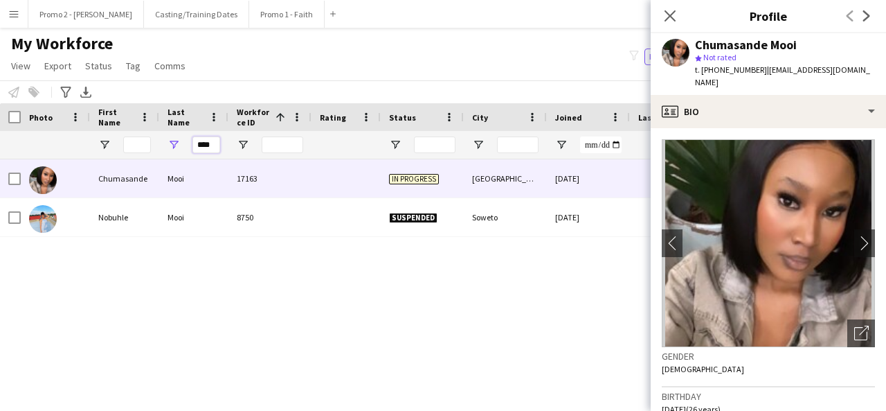
click at [201, 147] on input "****" at bounding box center [206, 144] width 28 height 17
drag, startPoint x: 193, startPoint y: 145, endPoint x: 555, endPoint y: 131, distance: 362.3
click at [545, 131] on div "****" at bounding box center [740, 145] width 1480 height 28
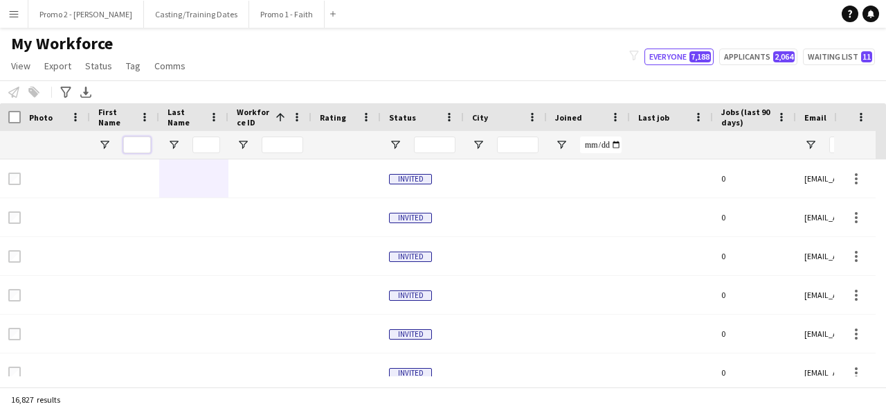
click at [135, 141] on input "First Name Filter Input" at bounding box center [137, 144] width 28 height 17
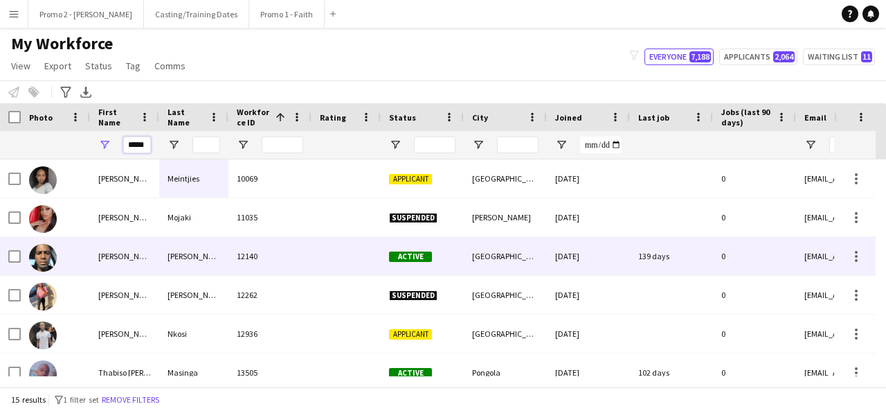
type input "*****"
click at [519, 251] on div "[GEOGRAPHIC_DATA]" at bounding box center [505, 256] width 83 height 38
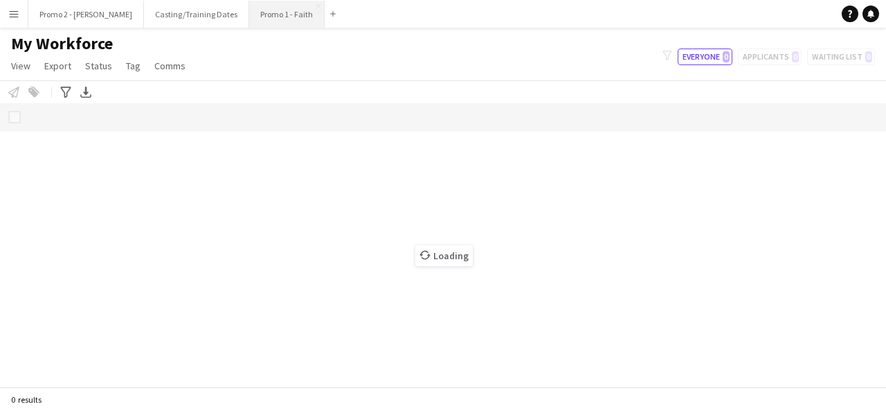
click at [249, 15] on button "Promo 1 - Faith Close" at bounding box center [286, 14] width 75 height 27
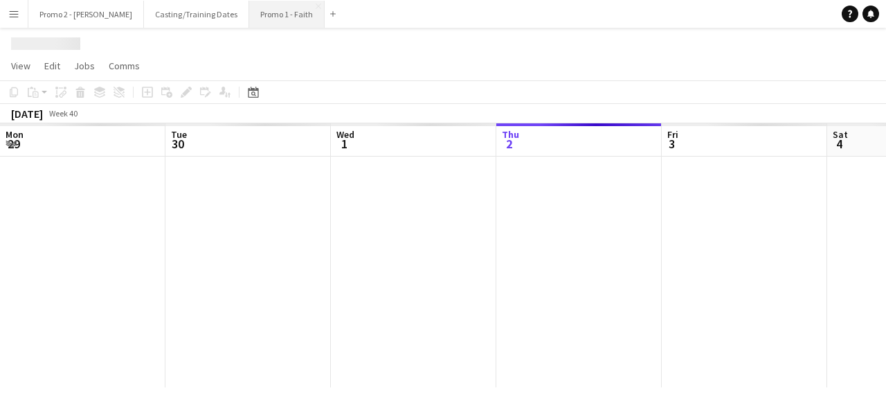
scroll to position [0, 331]
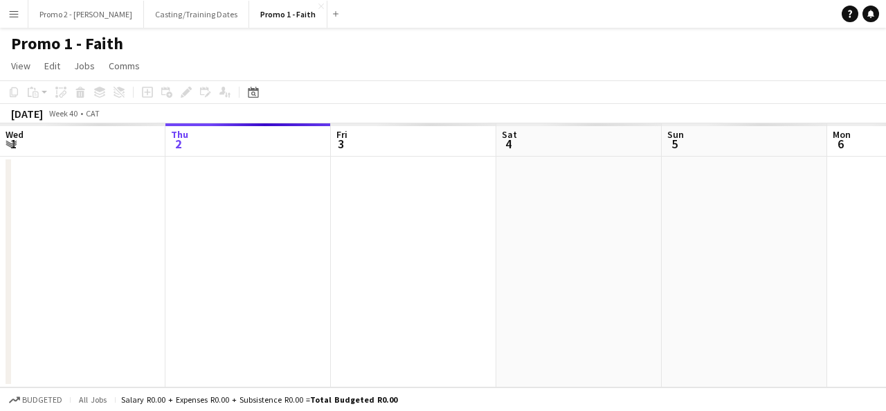
click at [354, 137] on app-board-header-date "Fri 3" at bounding box center [413, 139] width 165 height 33
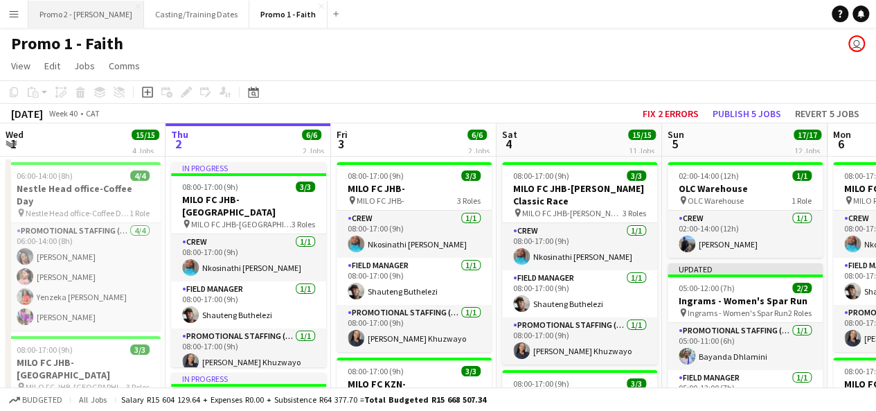
click at [76, 8] on button "Promo 2 - Mel Close" at bounding box center [86, 14] width 116 height 27
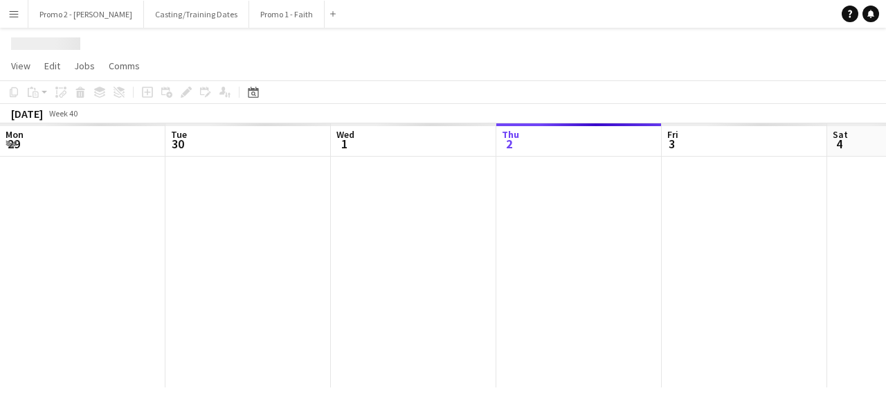
click at [662, 136] on app-board-header-date "Fri 3" at bounding box center [744, 139] width 165 height 33
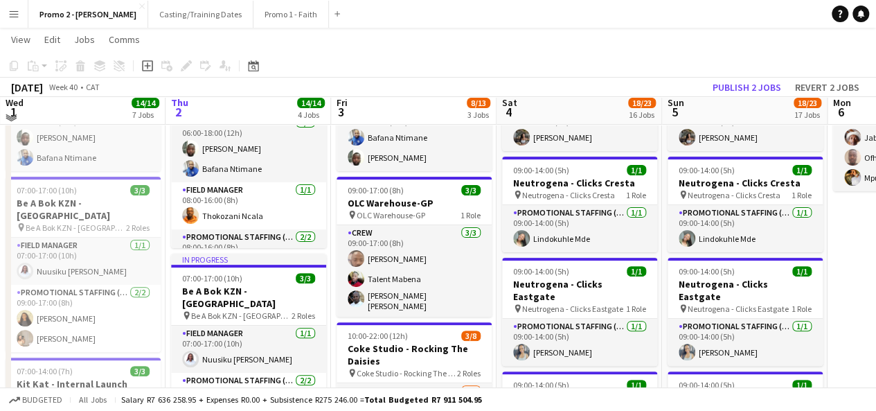
scroll to position [124, 0]
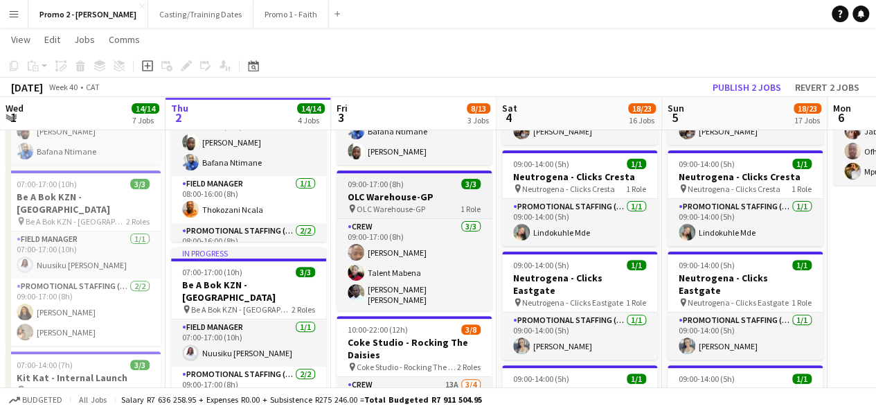
click at [411, 179] on div "09:00-17:00 (8h) 3/3" at bounding box center [413, 184] width 155 height 10
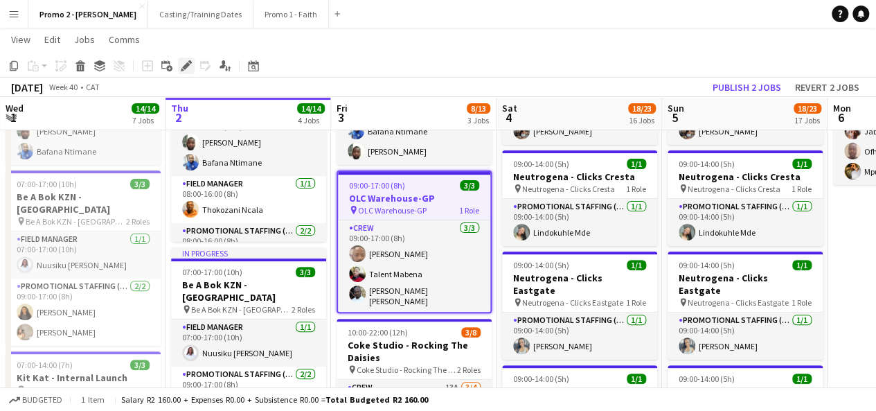
click at [188, 67] on icon "Edit" at bounding box center [186, 65] width 11 height 11
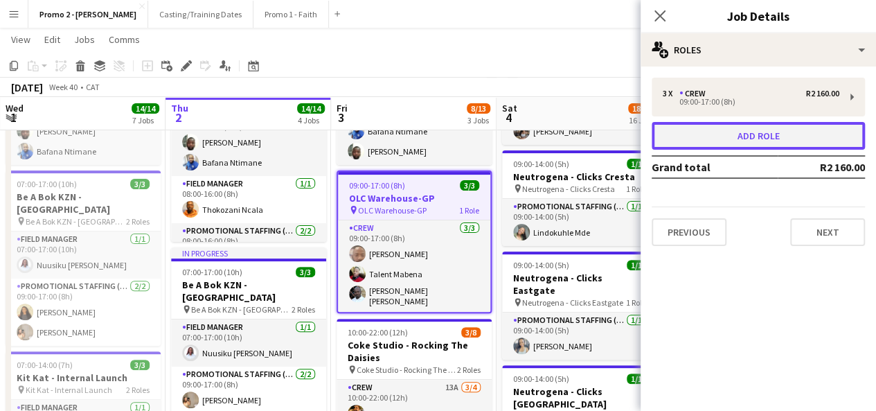
click at [742, 134] on button "Add role" at bounding box center [757, 136] width 213 height 28
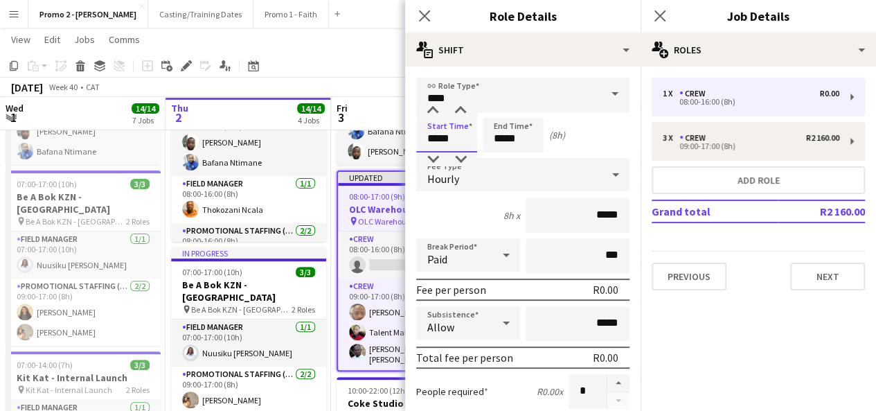
drag, startPoint x: 437, startPoint y: 138, endPoint x: 415, endPoint y: 138, distance: 21.5
click at [444, 135] on input "*****" at bounding box center [446, 135] width 61 height 35
type input "*****"
click at [496, 138] on input "*****" at bounding box center [513, 135] width 61 height 35
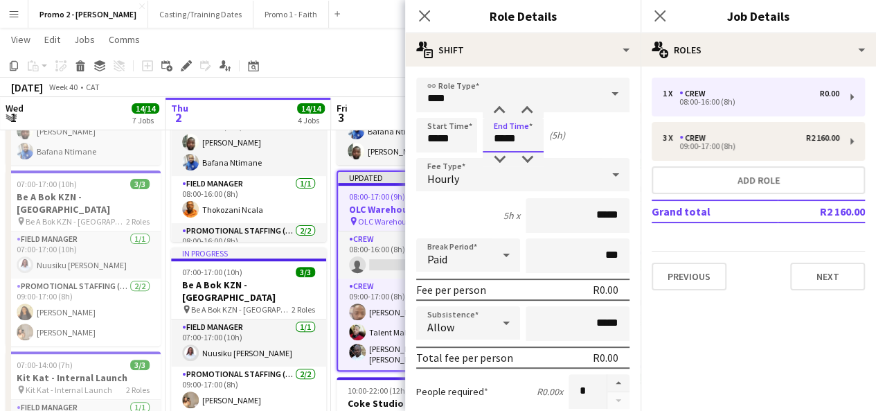
type input "*****"
click at [588, 214] on input "*****" at bounding box center [577, 215] width 104 height 35
type input "******"
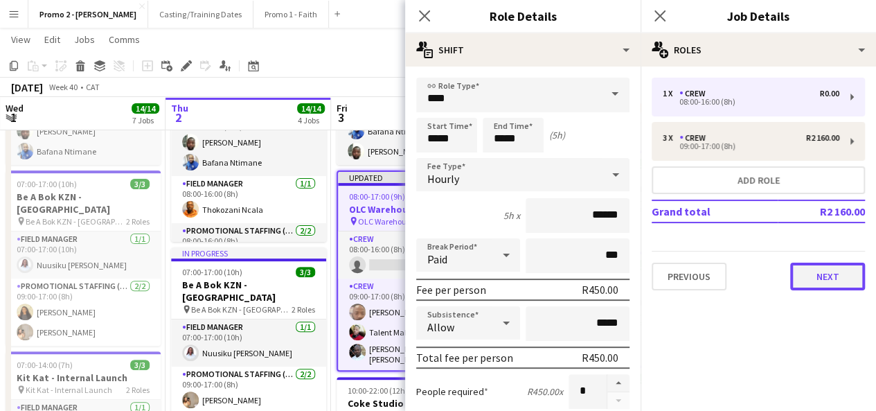
click at [820, 282] on button "Next" at bounding box center [827, 276] width 75 height 28
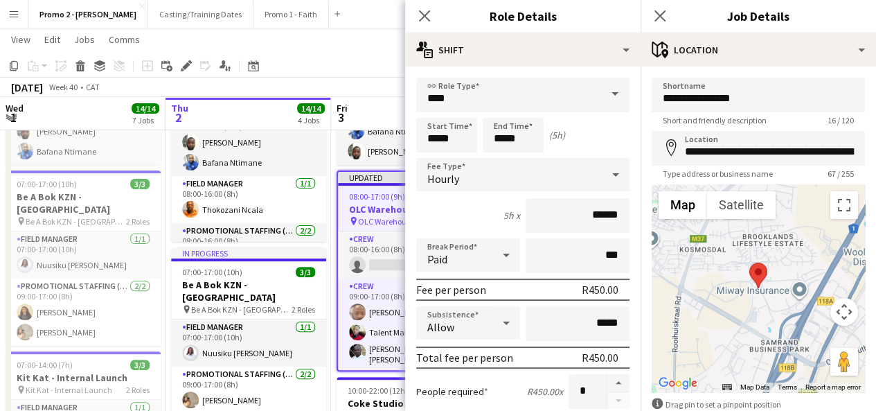
click at [383, 90] on div "October 2025 Week 40 • CAT Publish 1 job Revert 1 job" at bounding box center [438, 87] width 876 height 19
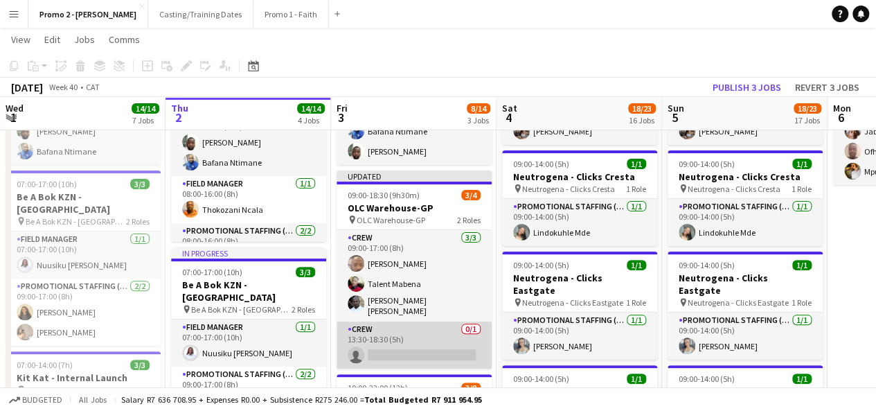
click at [422, 334] on app-card-role "Crew 0/1 13:30-18:30 (5h) single-neutral-actions" at bounding box center [413, 344] width 155 height 47
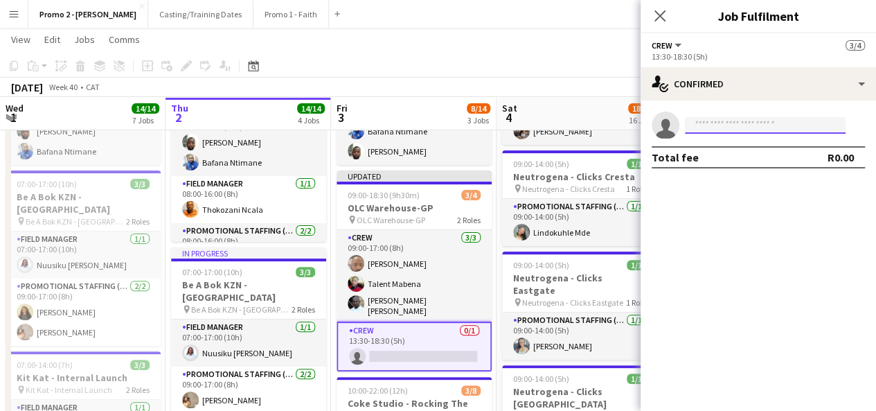
click at [735, 127] on input at bounding box center [765, 125] width 161 height 17
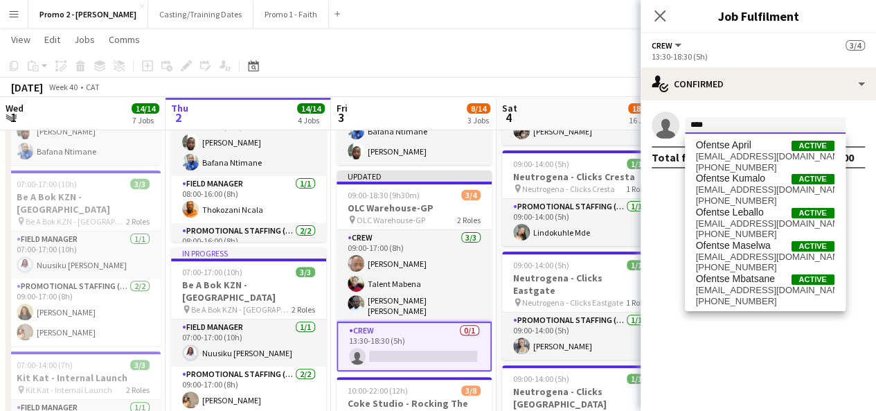
drag, startPoint x: 730, startPoint y: 117, endPoint x: 690, endPoint y: 122, distance: 40.4
click at [690, 122] on input "****" at bounding box center [765, 125] width 161 height 17
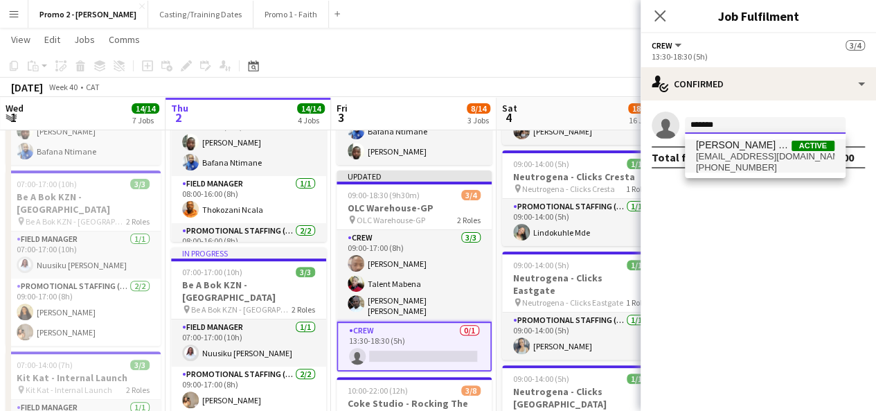
type input "*******"
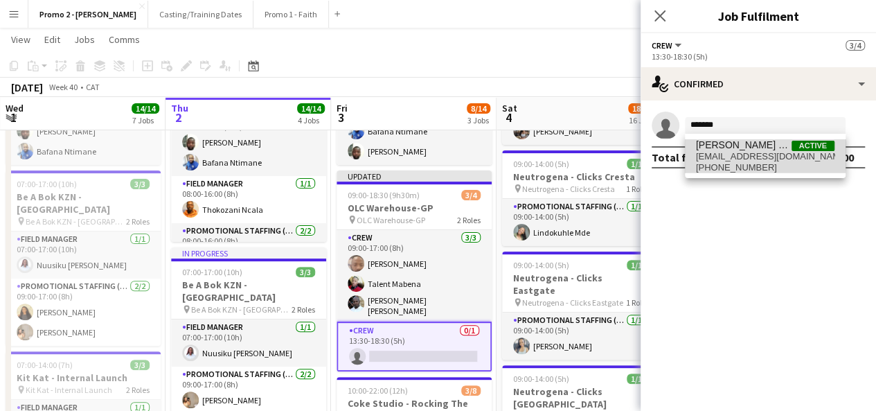
click at [726, 151] on span "[EMAIL_ADDRESS][DOMAIN_NAME]" at bounding box center [765, 156] width 138 height 11
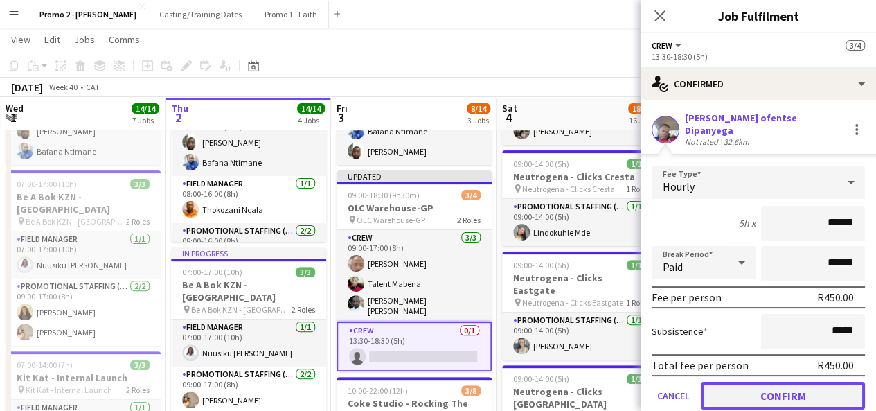
click at [791, 390] on button "Confirm" at bounding box center [783, 395] width 164 height 28
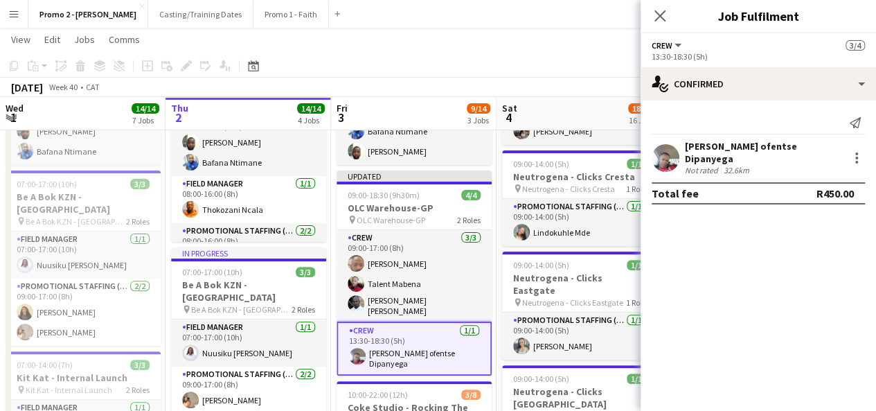
click at [563, 71] on app-toolbar "Copy Paste Paste Ctrl+V Paste with crew Ctrl+Shift+V Paste linked Job Delete Gr…" at bounding box center [438, 66] width 876 height 24
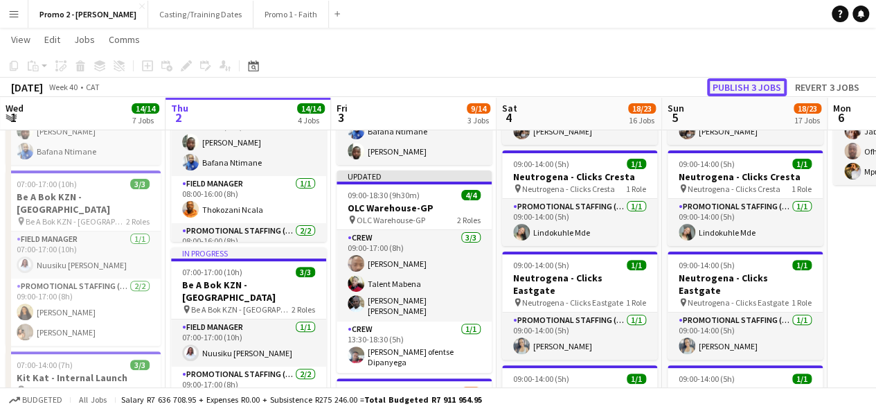
click at [739, 82] on button "Publish 3 jobs" at bounding box center [747, 87] width 80 height 18
